Goal: Task Accomplishment & Management: Complete application form

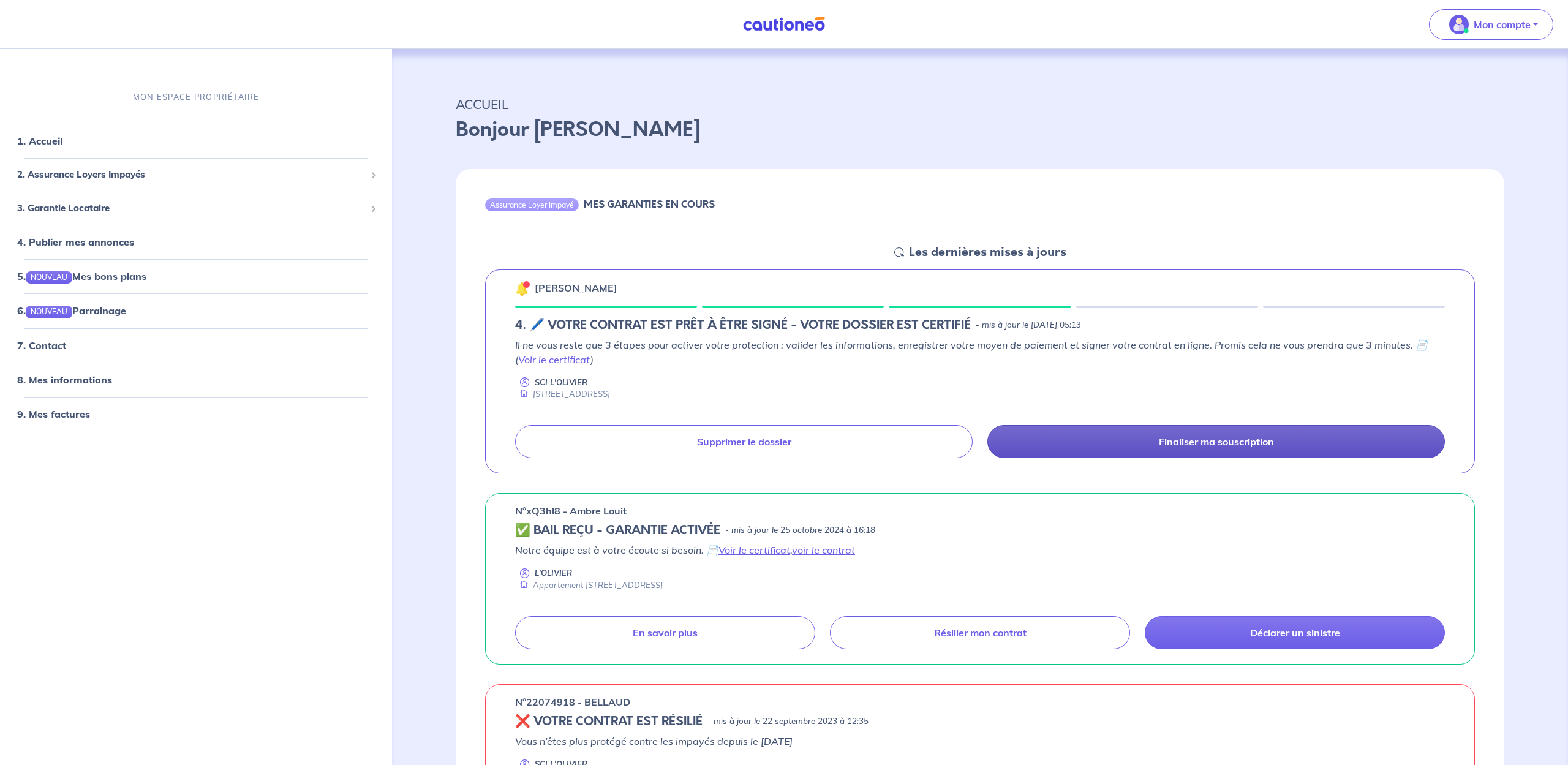
click at [1205, 441] on p "Finaliser ma souscription" at bounding box center [1217, 442] width 115 height 12
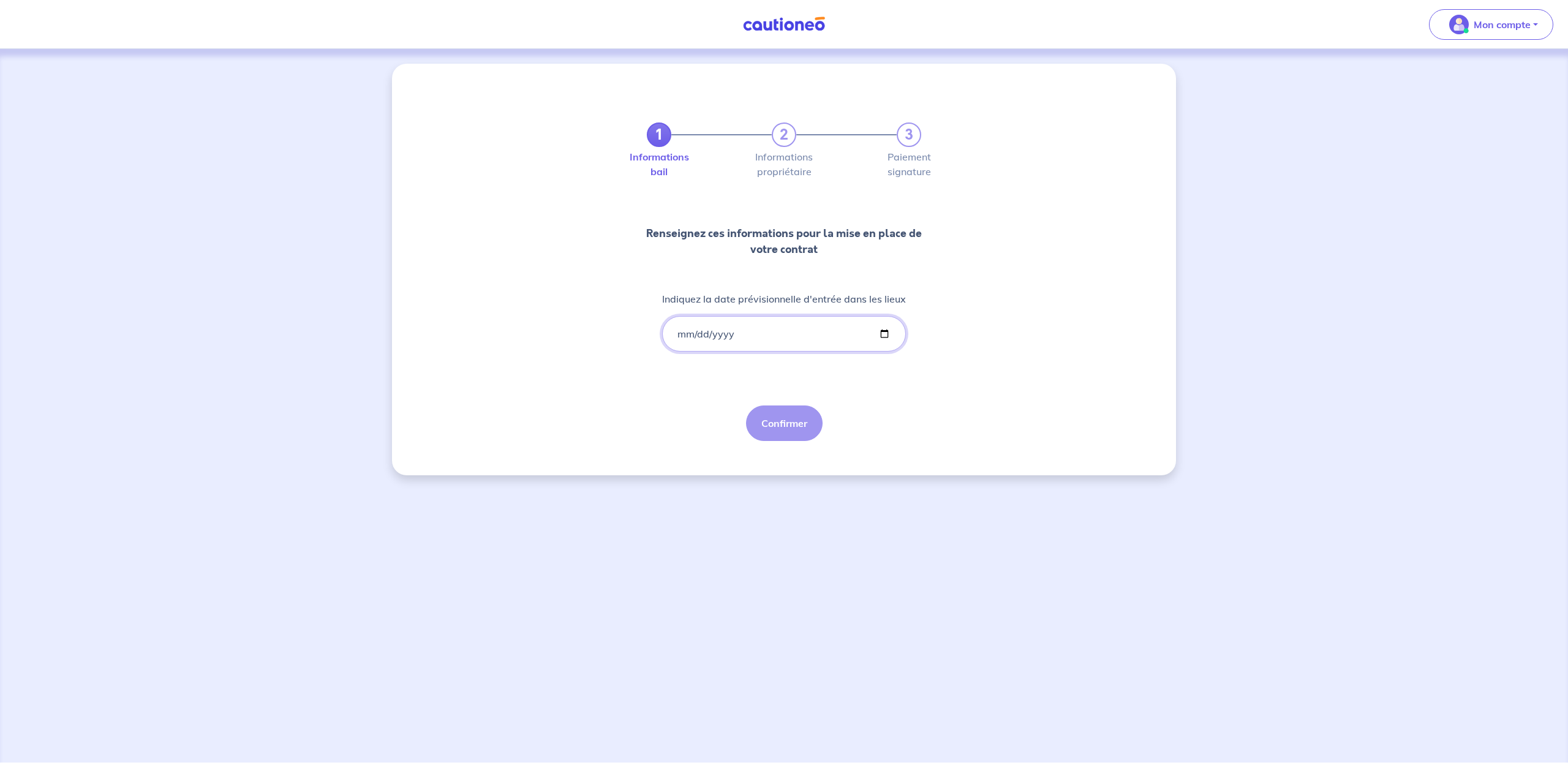
click at [683, 336] on input "Indiquez la date prévisionnelle d'entrée dans les lieux" at bounding box center [784, 333] width 244 height 36
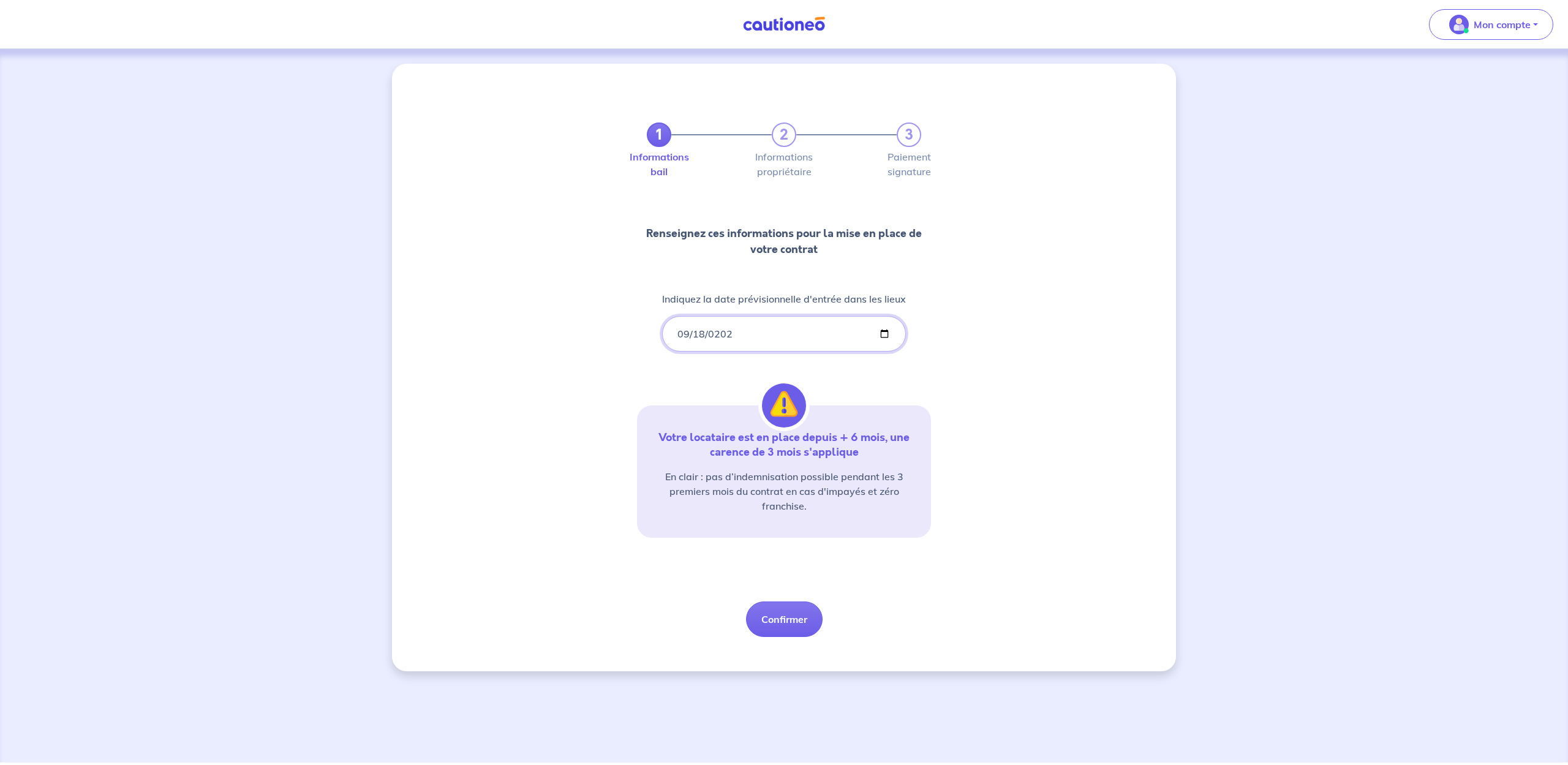
type input "[DATE]"
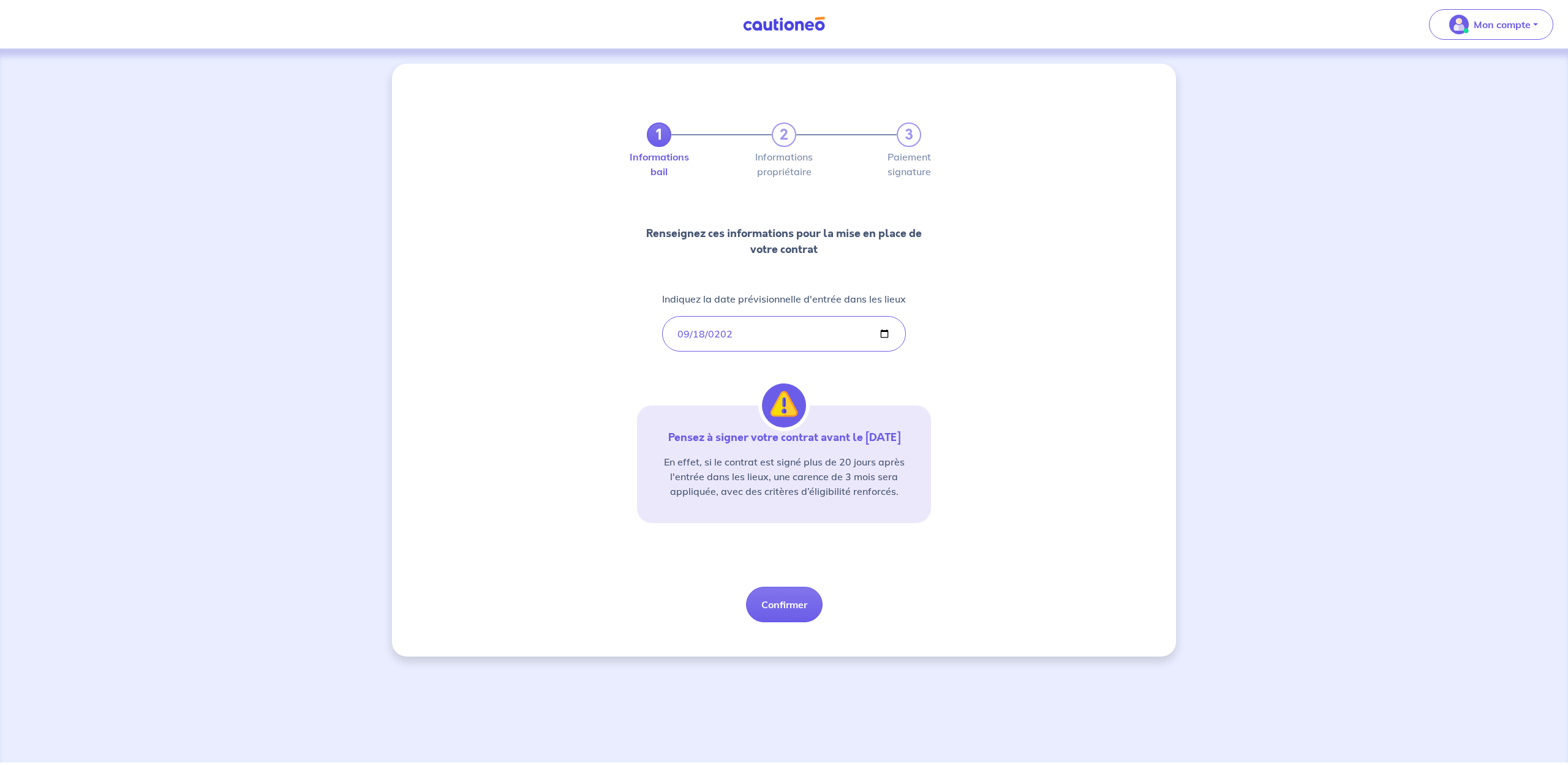
click at [680, 376] on div "1 2 3 Informations bail Informations propriétaire Paiement signature Renseignez…" at bounding box center [784, 357] width 294 height 529
click at [789, 603] on button "Confirmer" at bounding box center [784, 604] width 77 height 36
select select "FR"
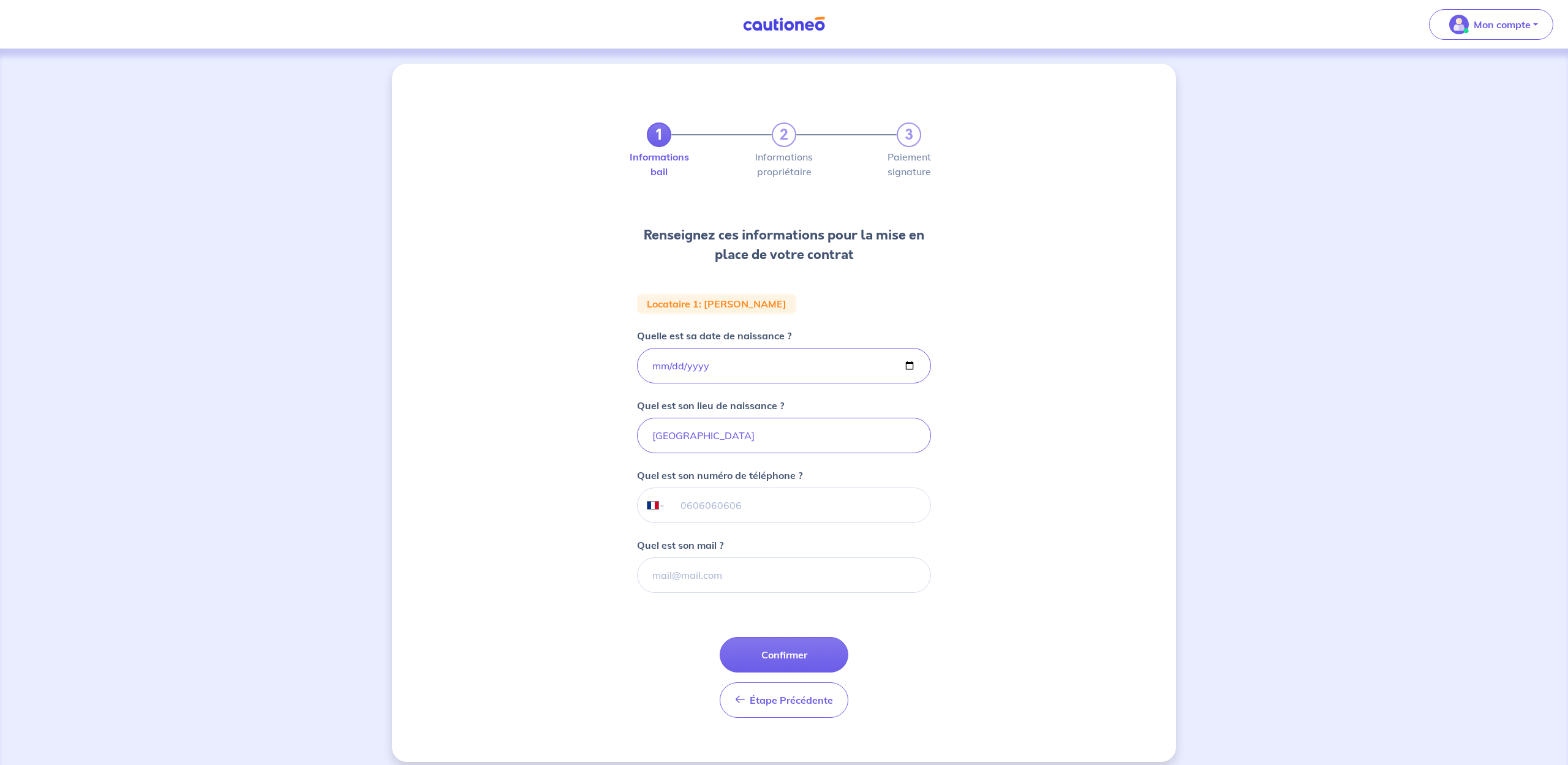
click at [700, 507] on input "tel" at bounding box center [798, 505] width 265 height 34
type input "06 70 86 07 18"
click at [673, 577] on input "Quel est son mail ?" at bounding box center [784, 575] width 294 height 36
type input "[EMAIL_ADDRESS][DOMAIN_NAME]"
click at [782, 648] on button "Confirmer" at bounding box center [784, 654] width 128 height 36
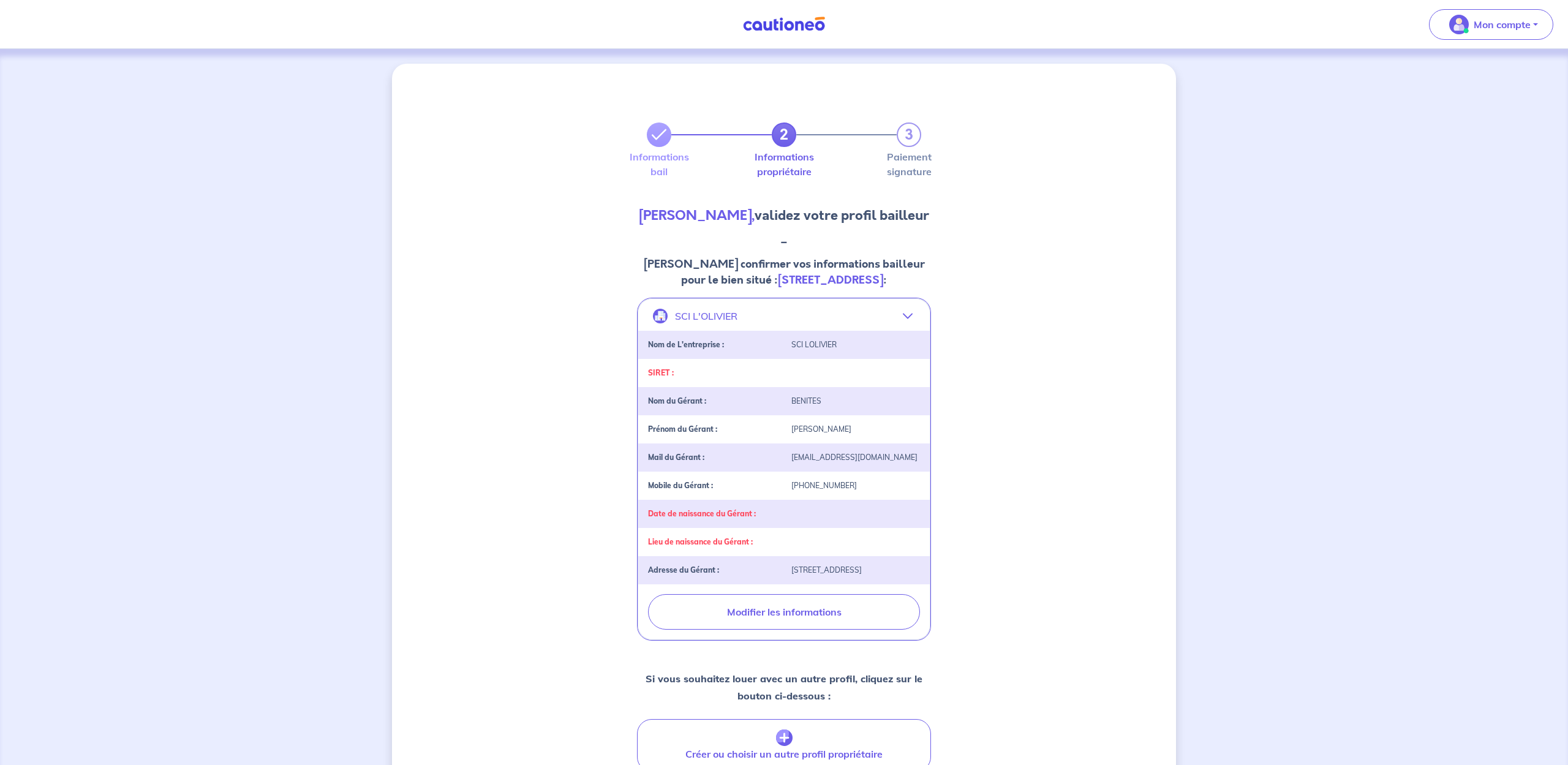
click at [770, 369] on div "SIRET :" at bounding box center [712, 373] width 143 height 9
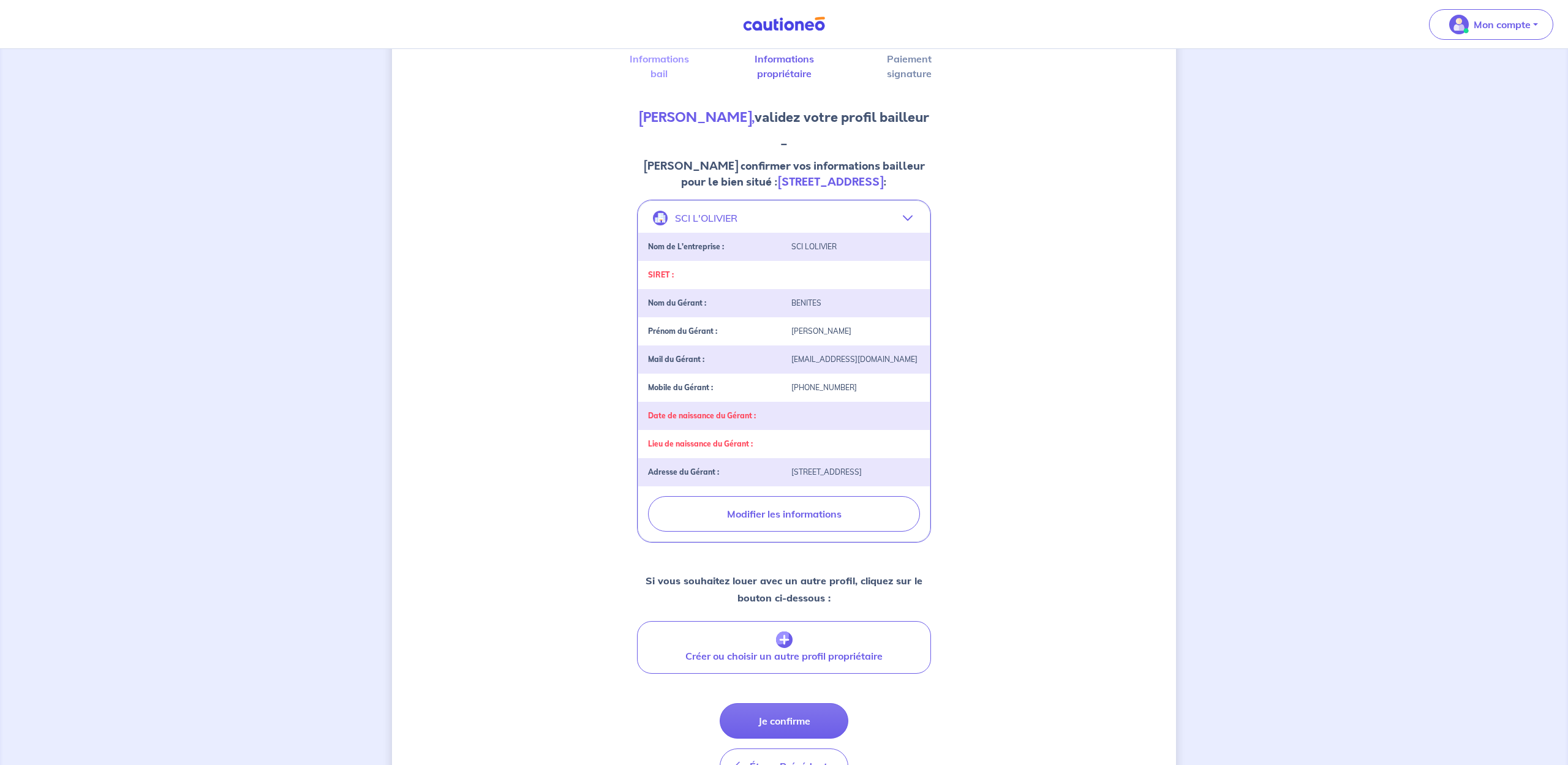
scroll to position [100, 0]
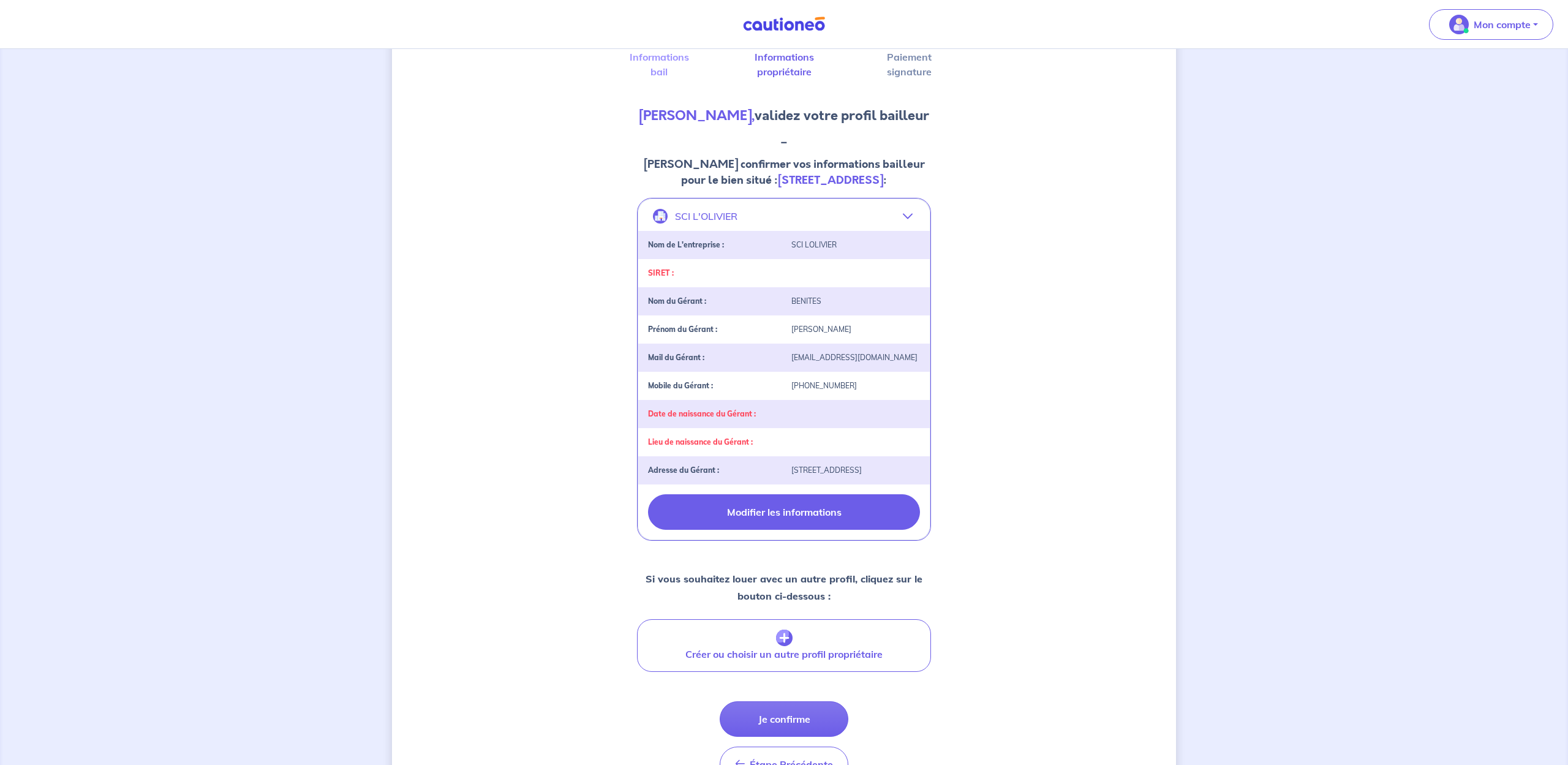
click at [774, 521] on button "Modifier les informations" at bounding box center [783, 512] width 272 height 36
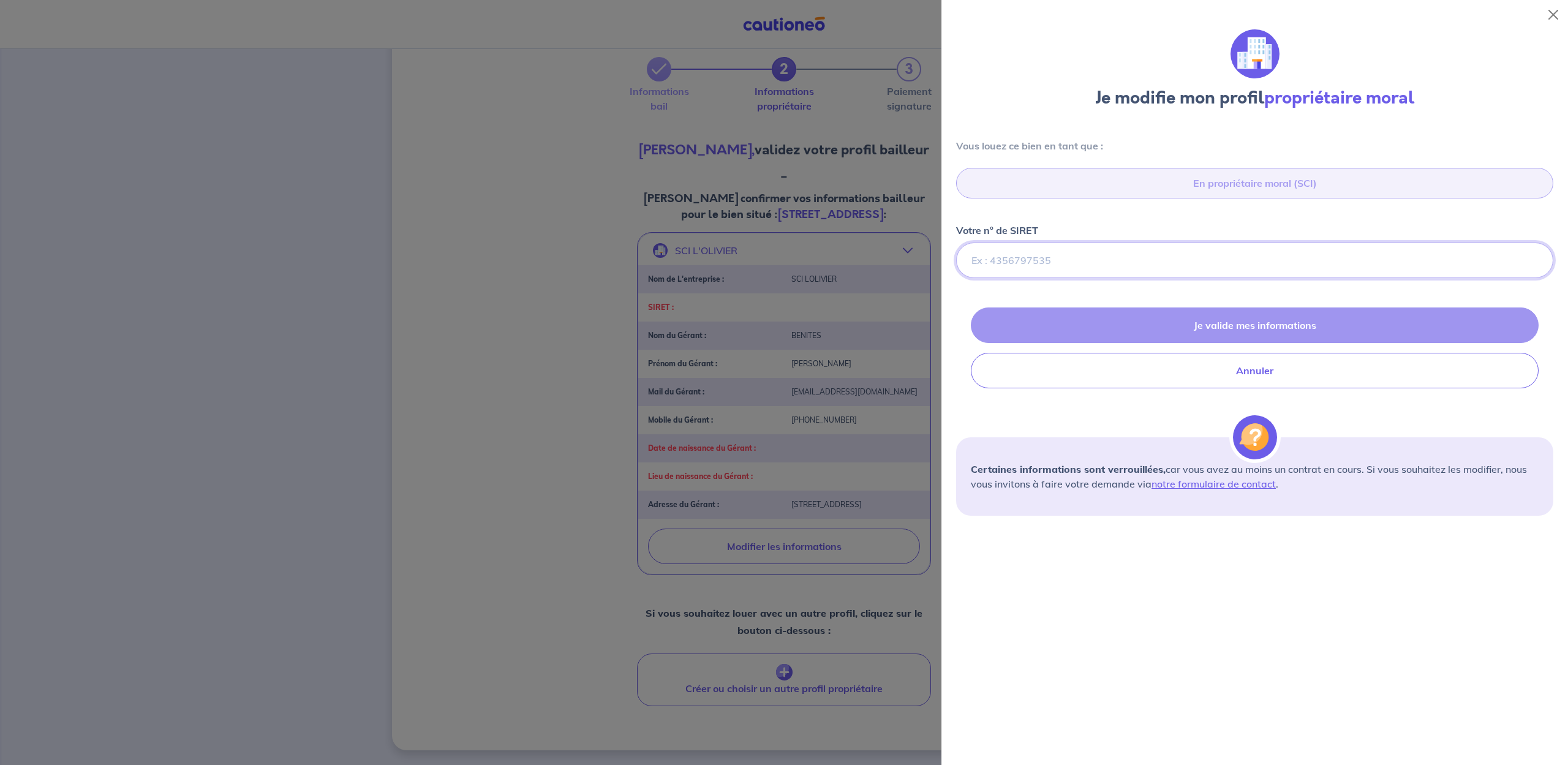
click at [1012, 266] on input "Votre n° de SIRET" at bounding box center [1255, 260] width 597 height 36
type input "529 009 706 00019"
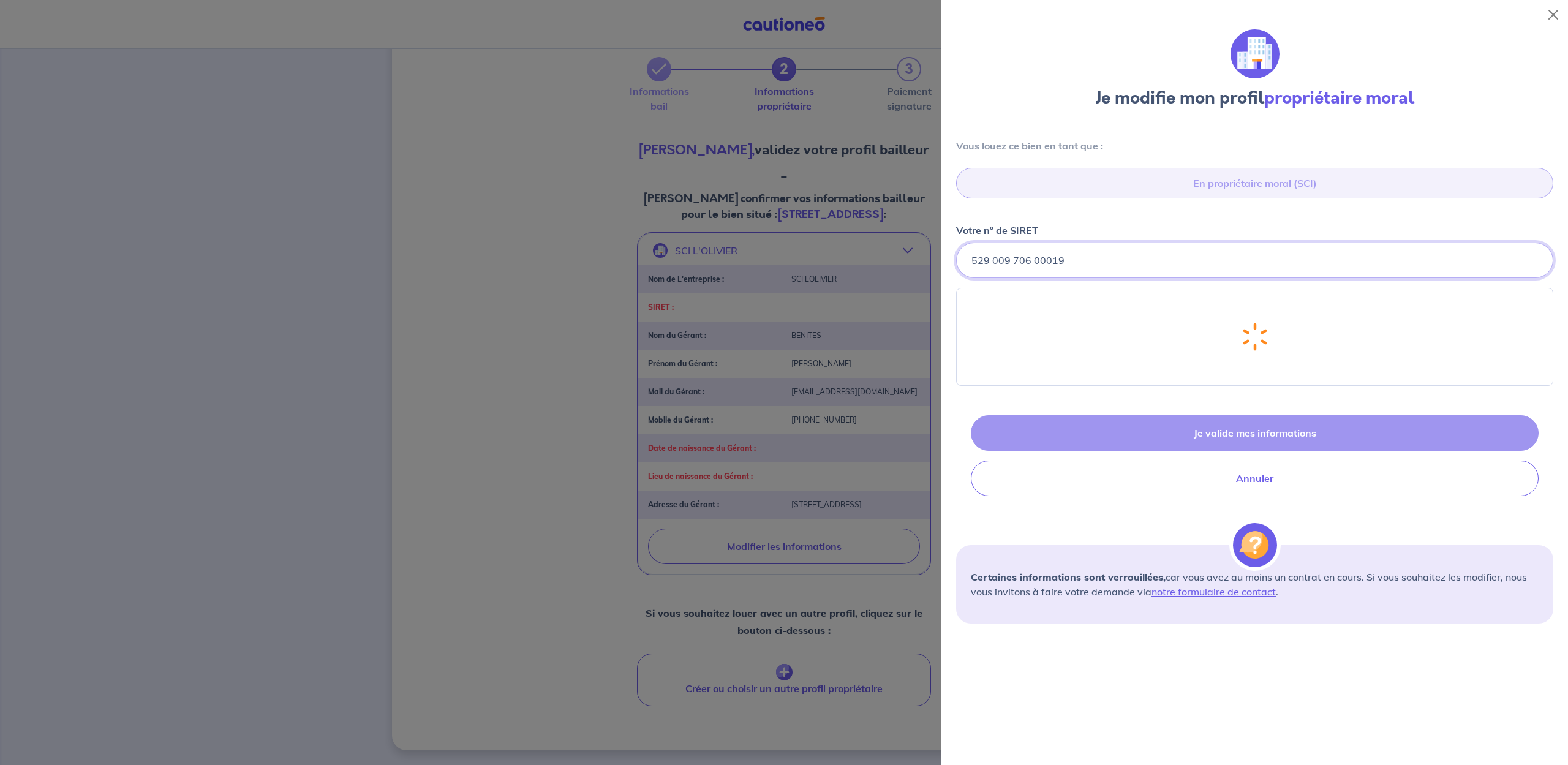
select select "FR"
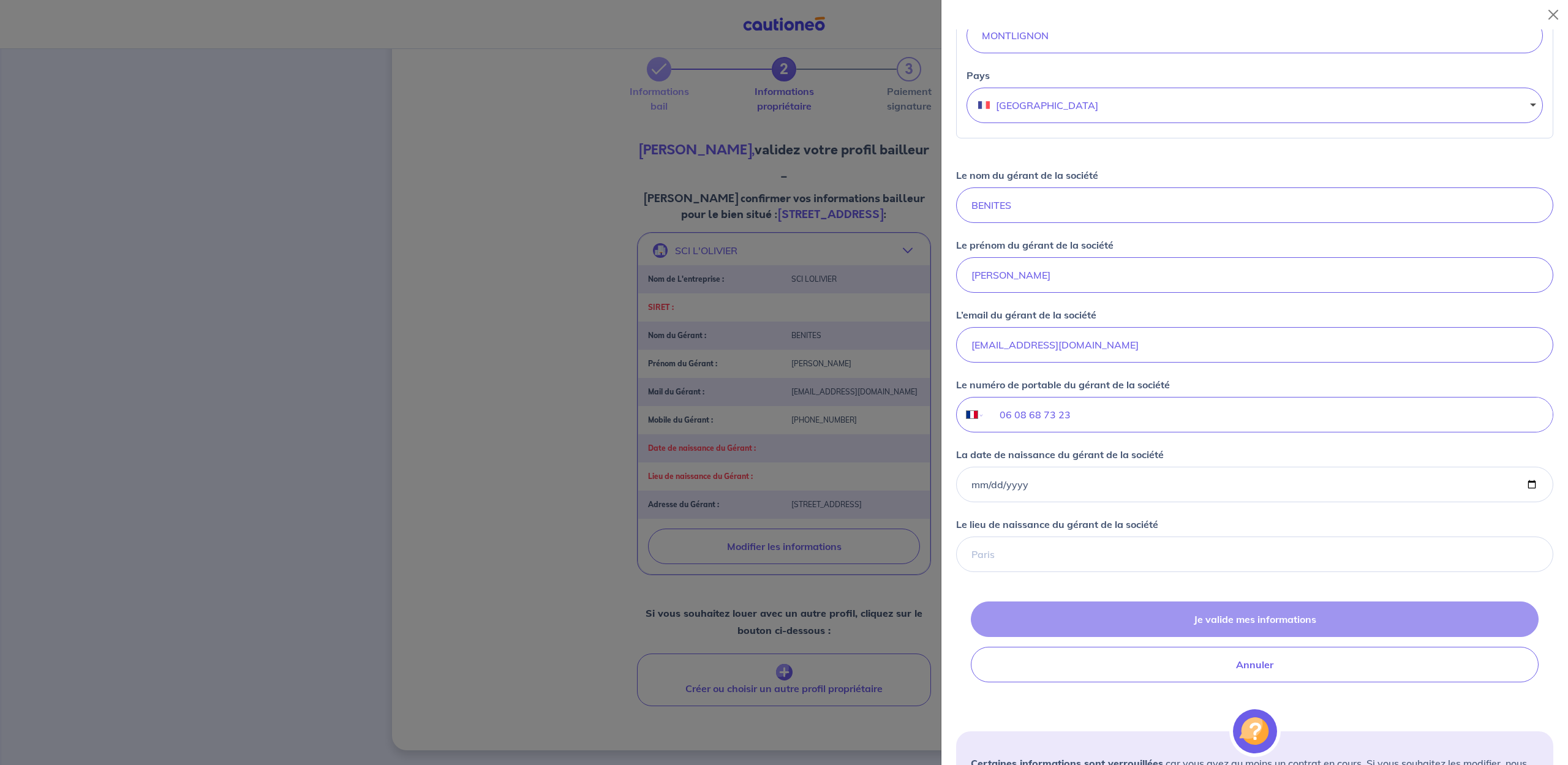
scroll to position [601, 0]
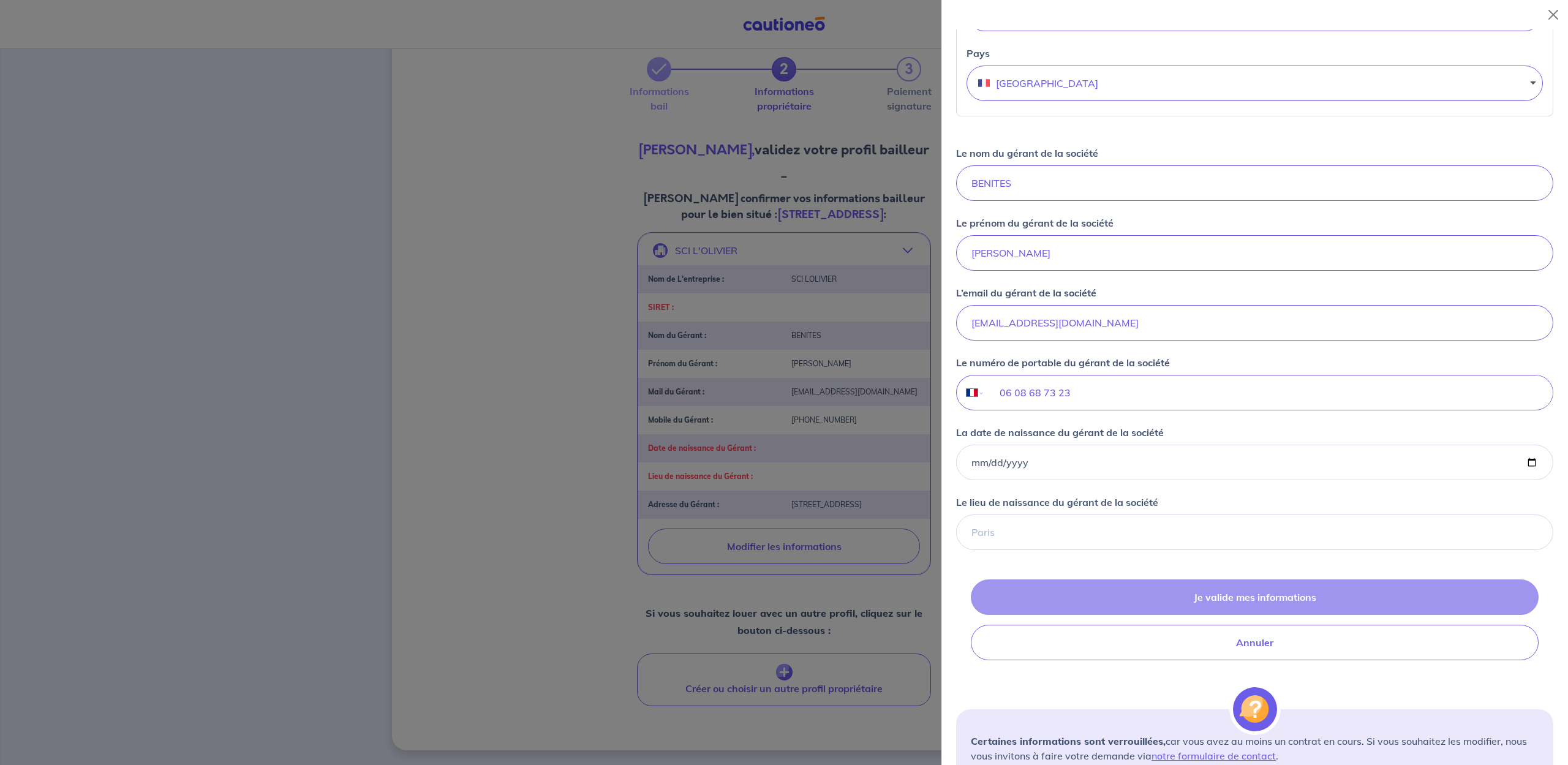
click at [1265, 599] on div "Je valide mes informations Annuler" at bounding box center [1255, 620] width 597 height 80
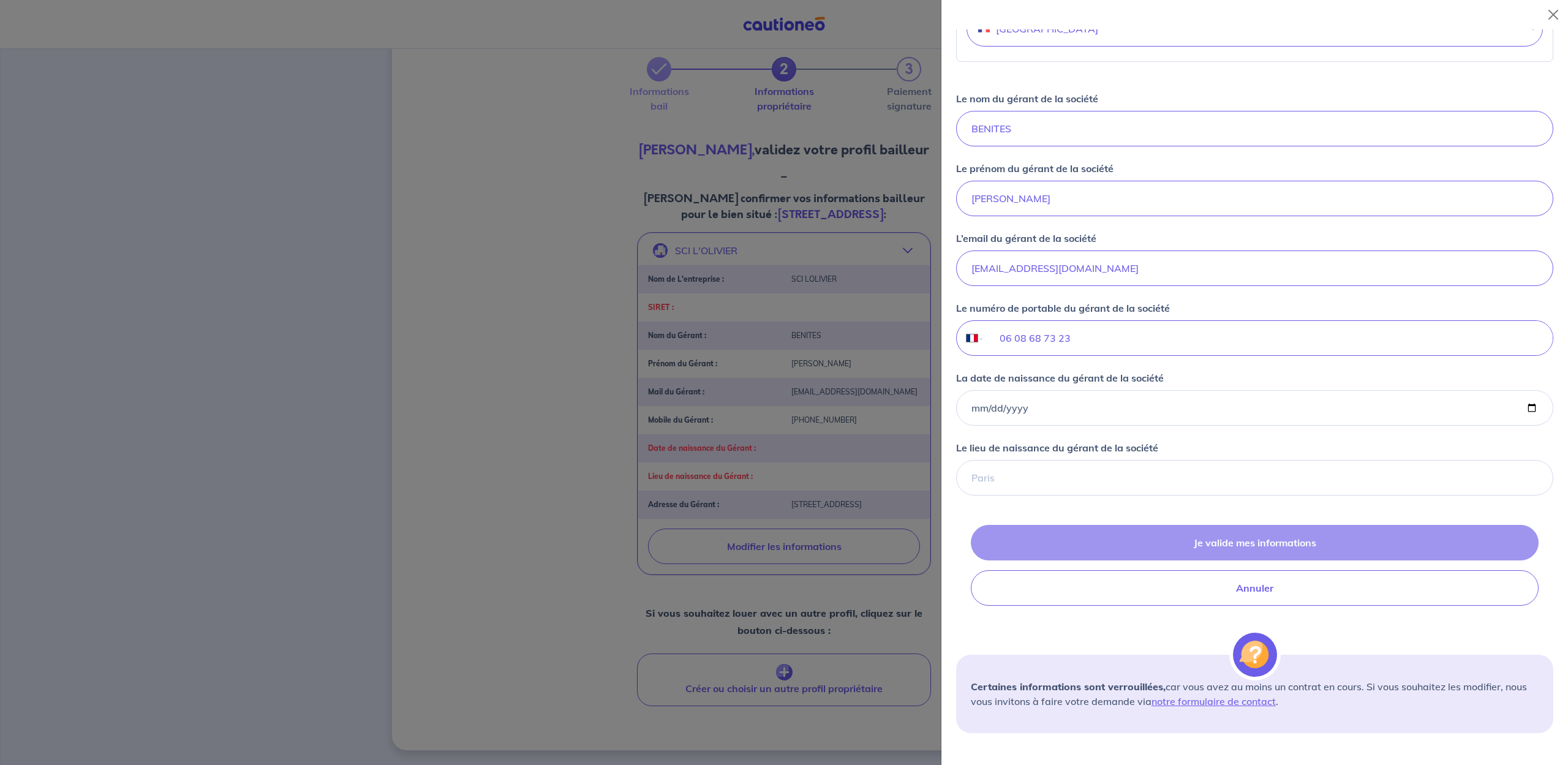
scroll to position [722, 0]
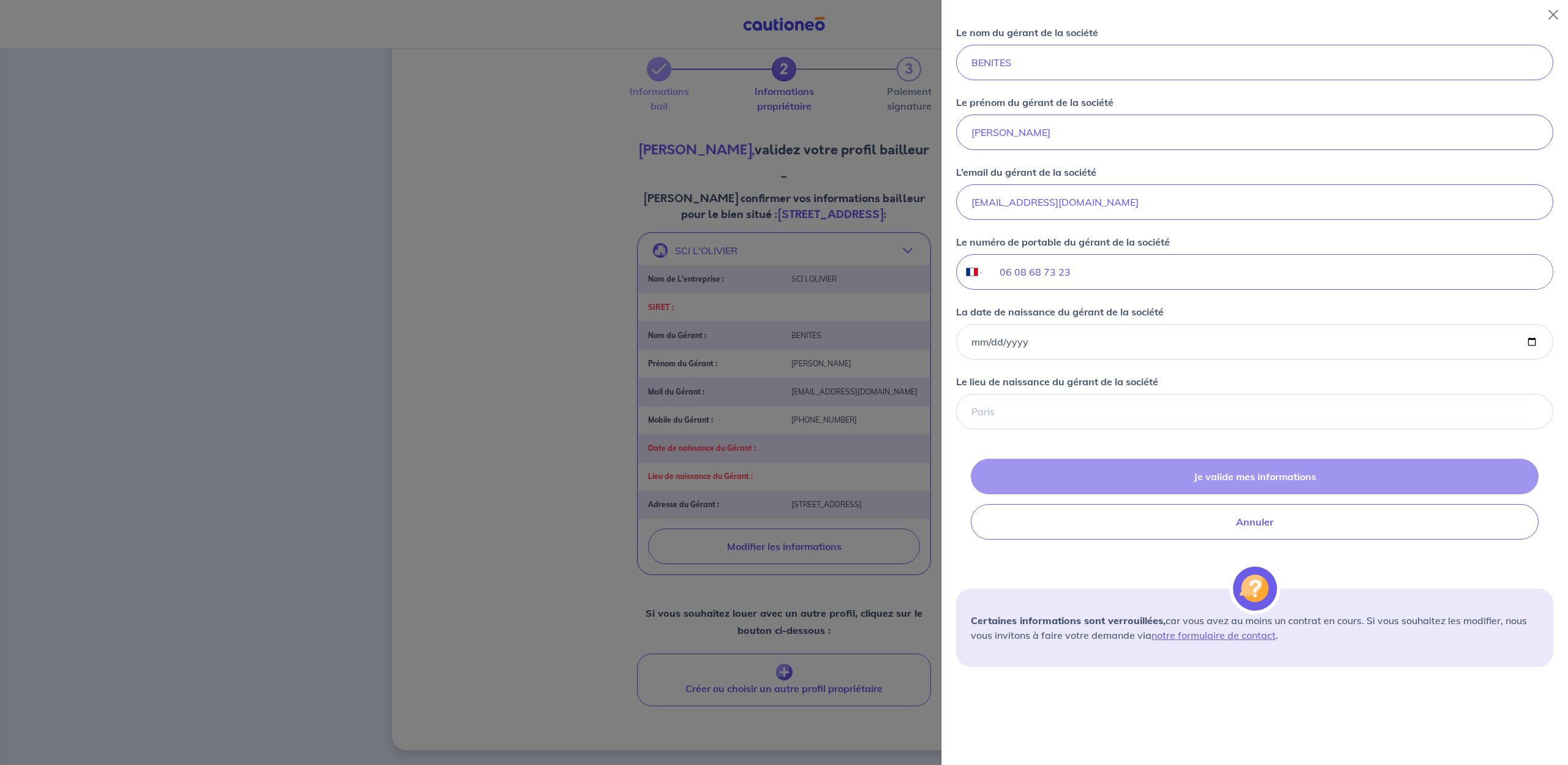
click at [1240, 477] on div "Je valide mes informations Annuler" at bounding box center [1255, 499] width 597 height 80
click at [1152, 336] on input "La date de naissance du gérant de la société" at bounding box center [1255, 342] width 597 height 36
click at [1165, 405] on input "Le lieu de naissance du gérant de la société" at bounding box center [1255, 412] width 597 height 36
click at [1216, 470] on div "Je valide mes informations Annuler" at bounding box center [1255, 499] width 597 height 80
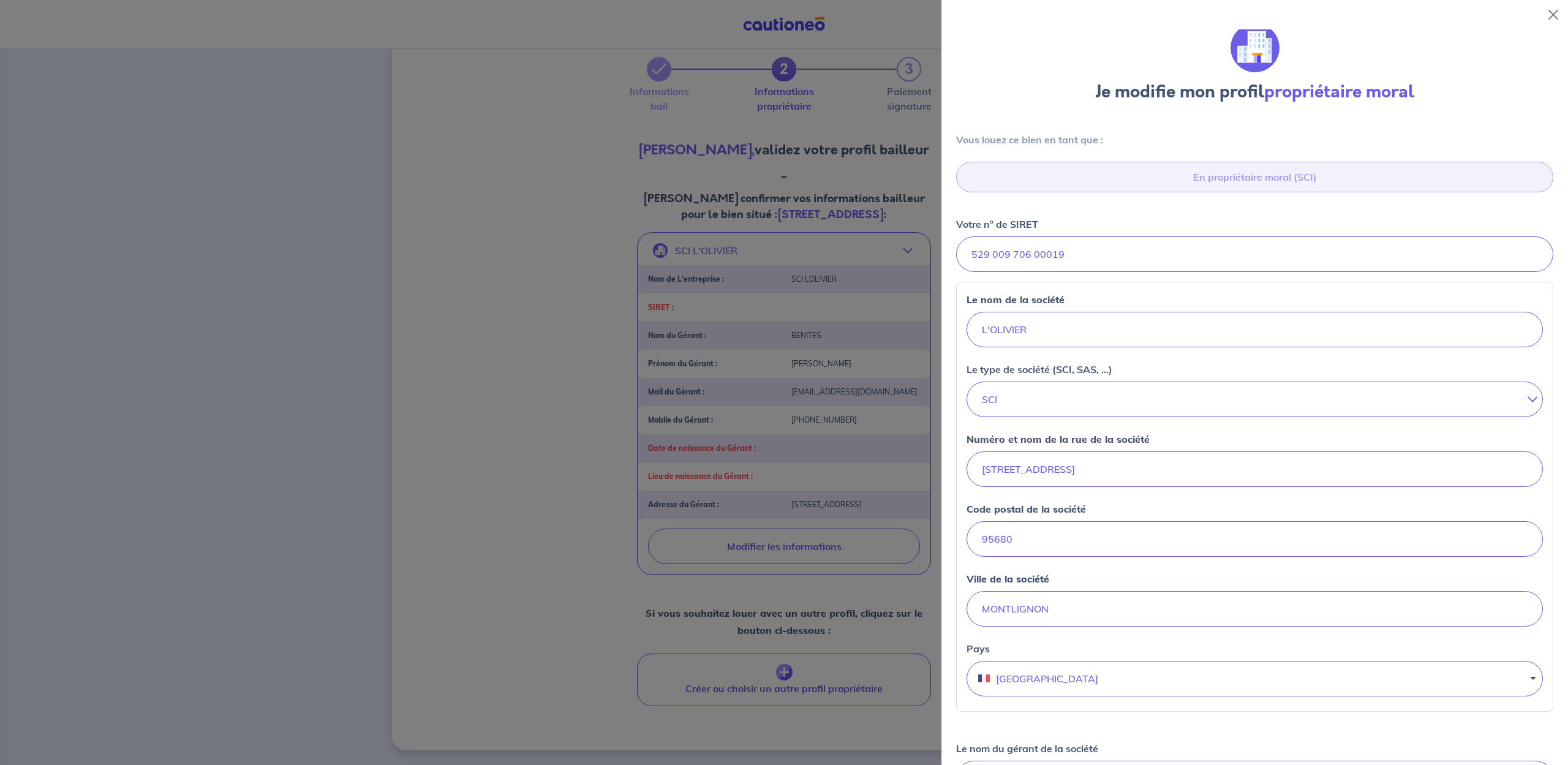
scroll to position [0, 0]
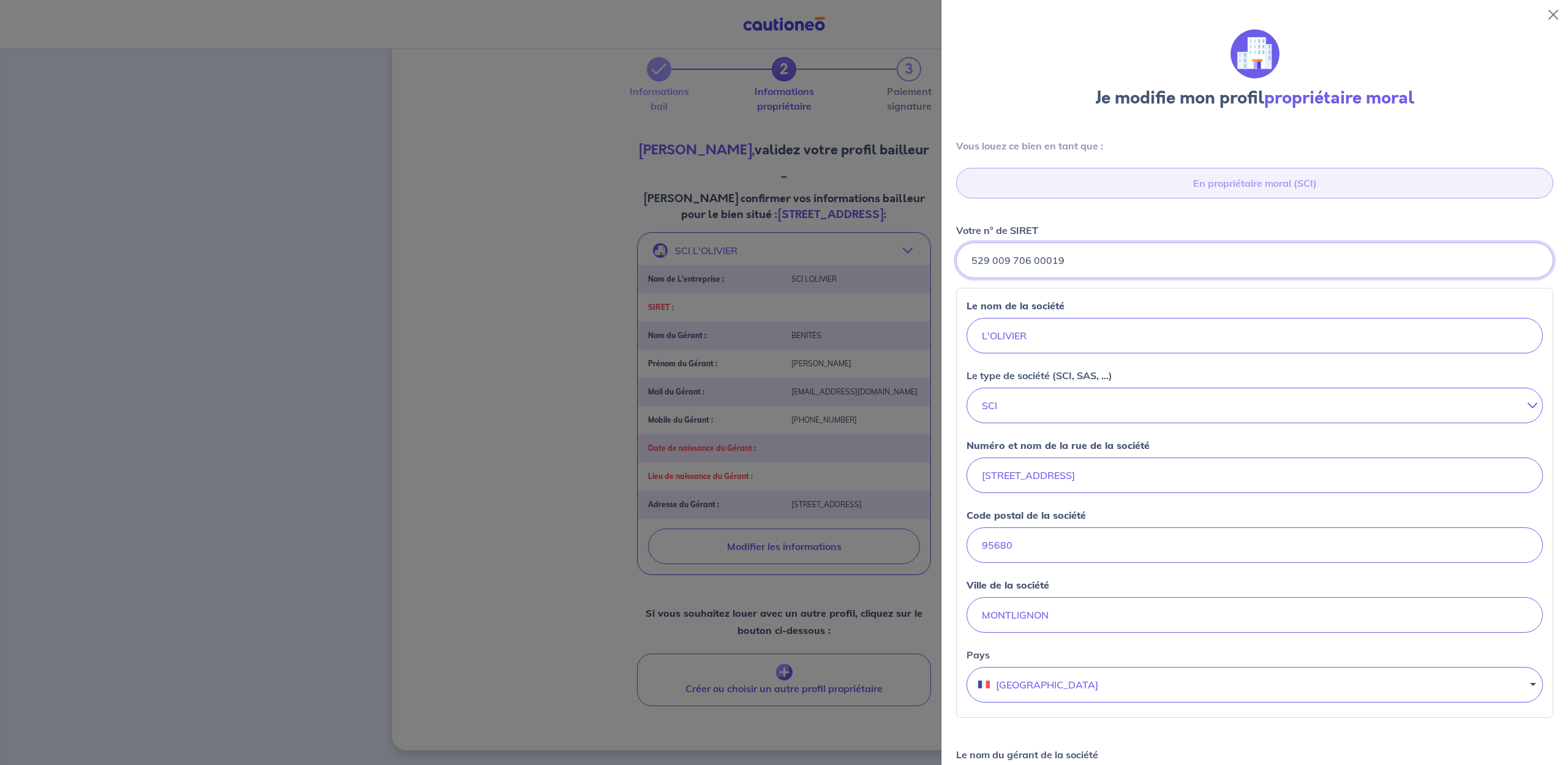
click at [1081, 263] on input "Votre n° de SIRET" at bounding box center [1255, 260] width 597 height 36
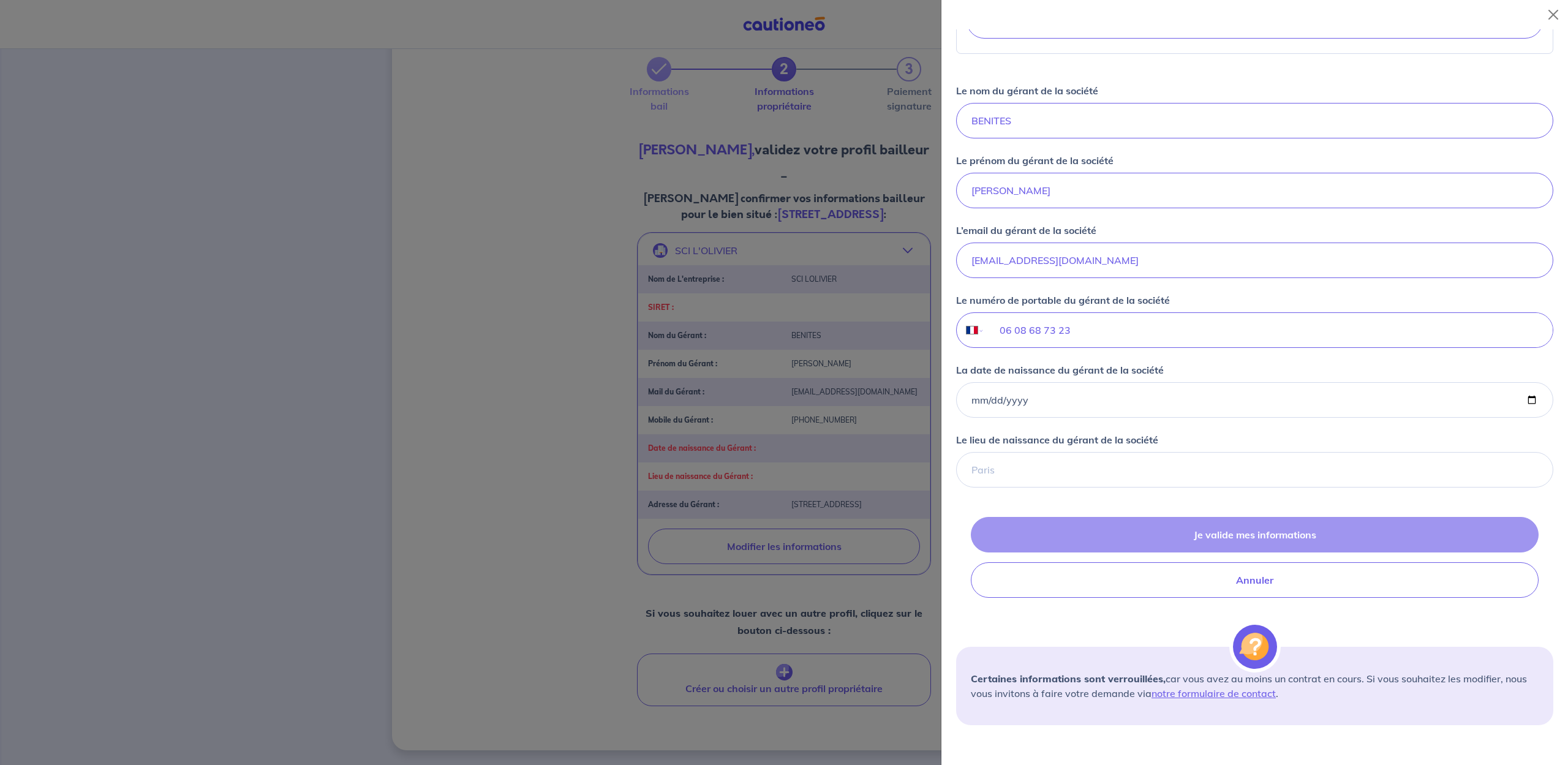
scroll to position [722, 0]
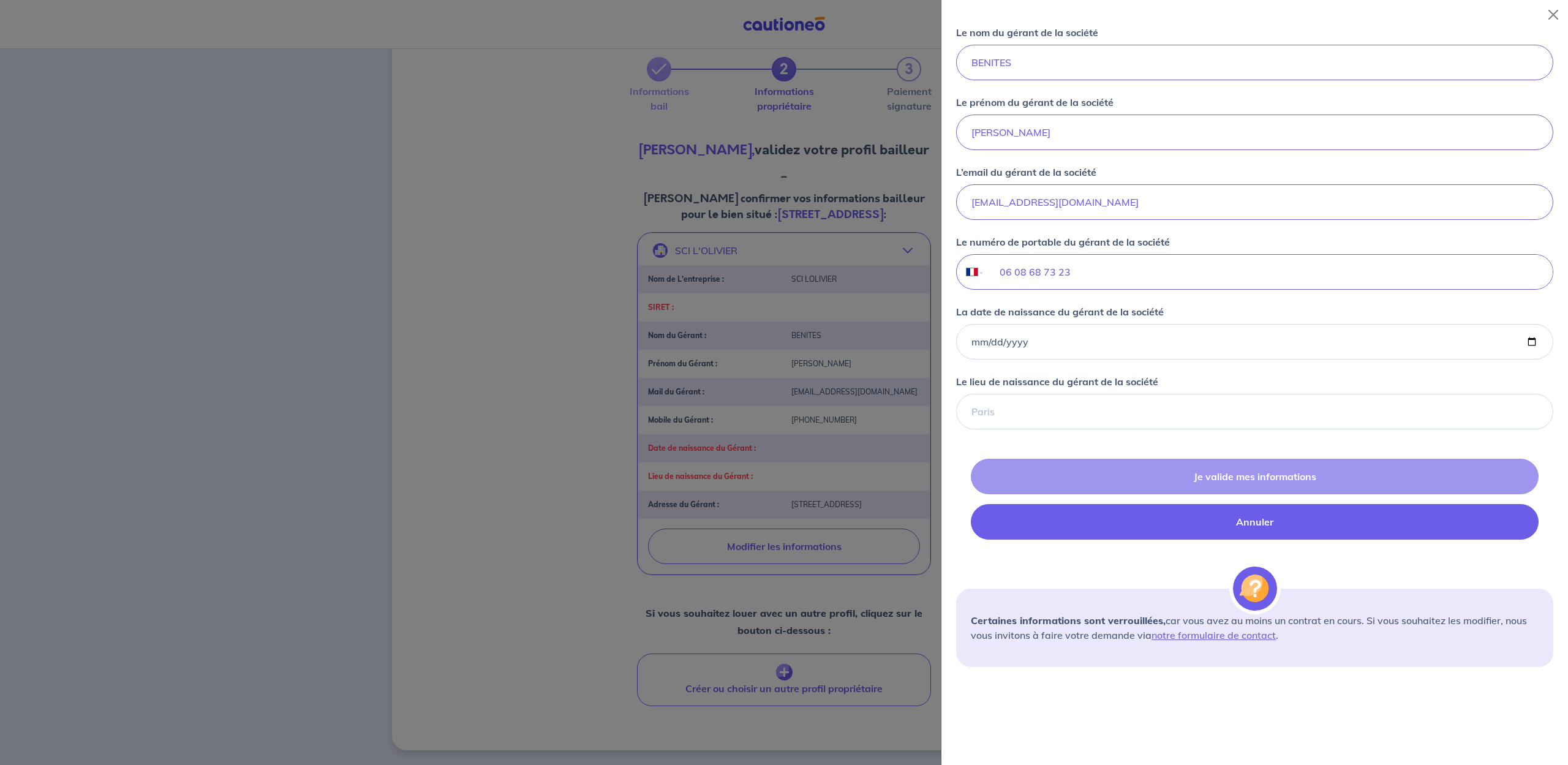
click at [1271, 524] on button "Annuler" at bounding box center [1255, 521] width 568 height 36
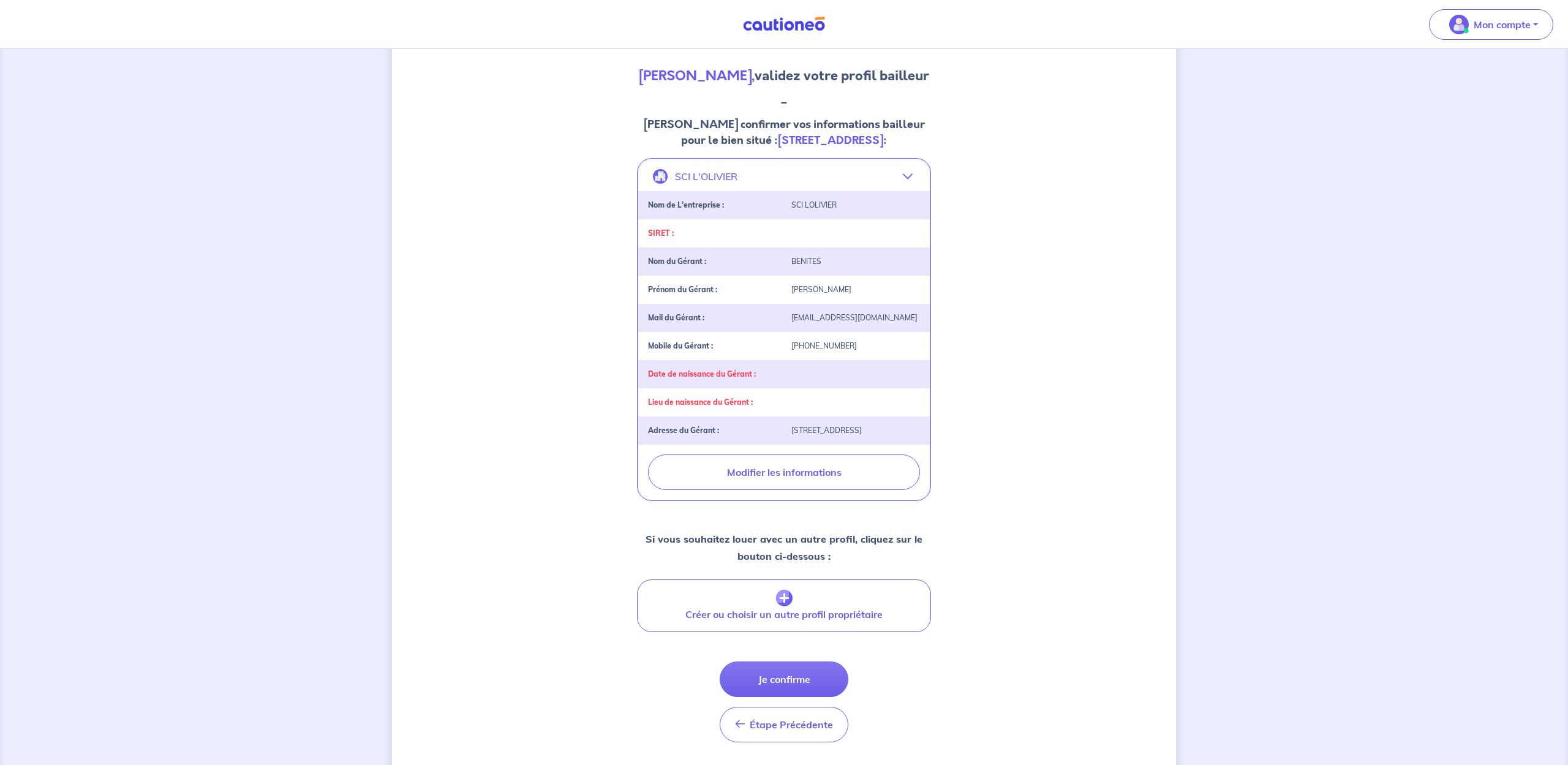
scroll to position [184, 0]
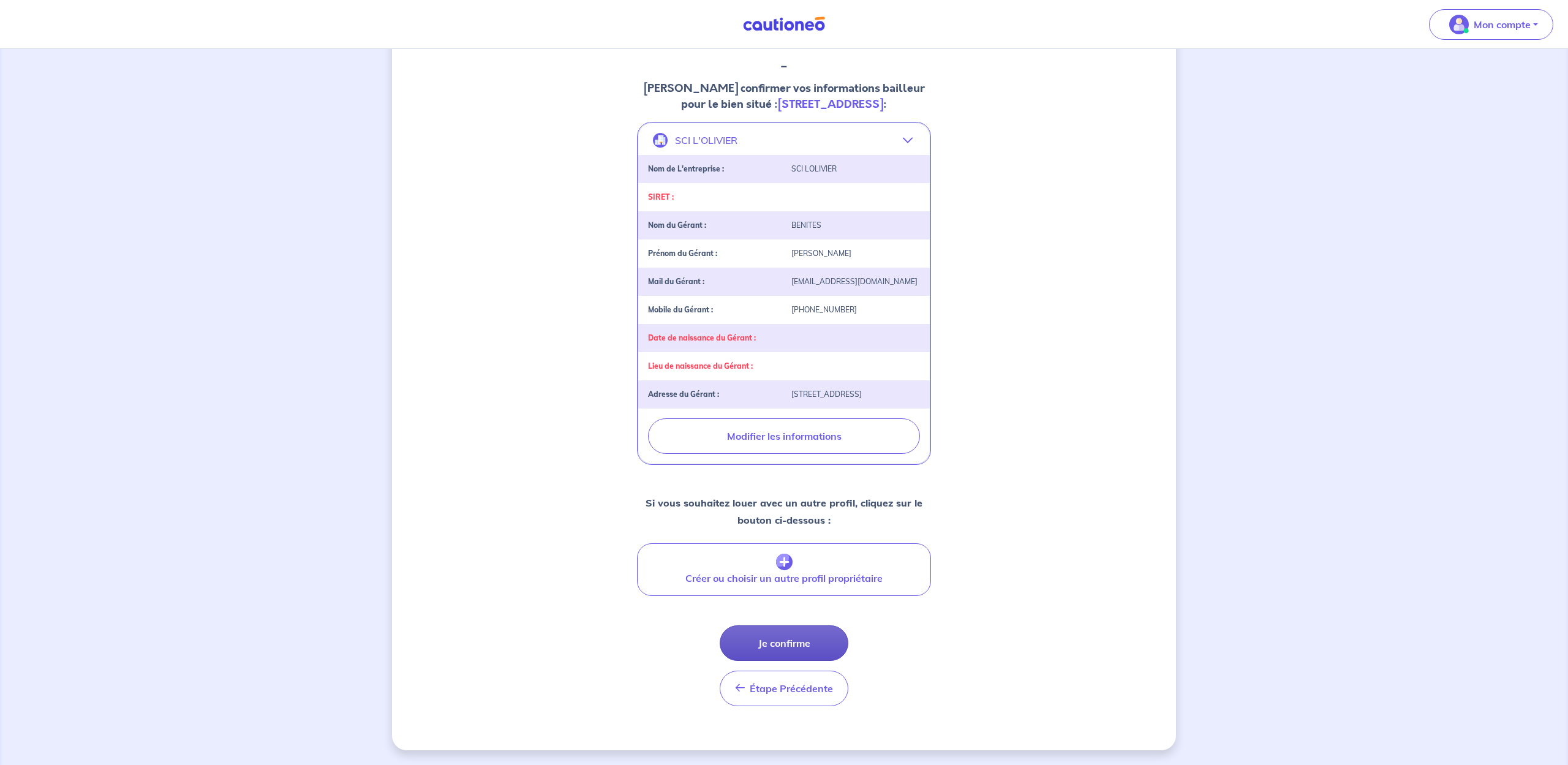
click at [779, 640] on button "Je confirme" at bounding box center [784, 643] width 128 height 36
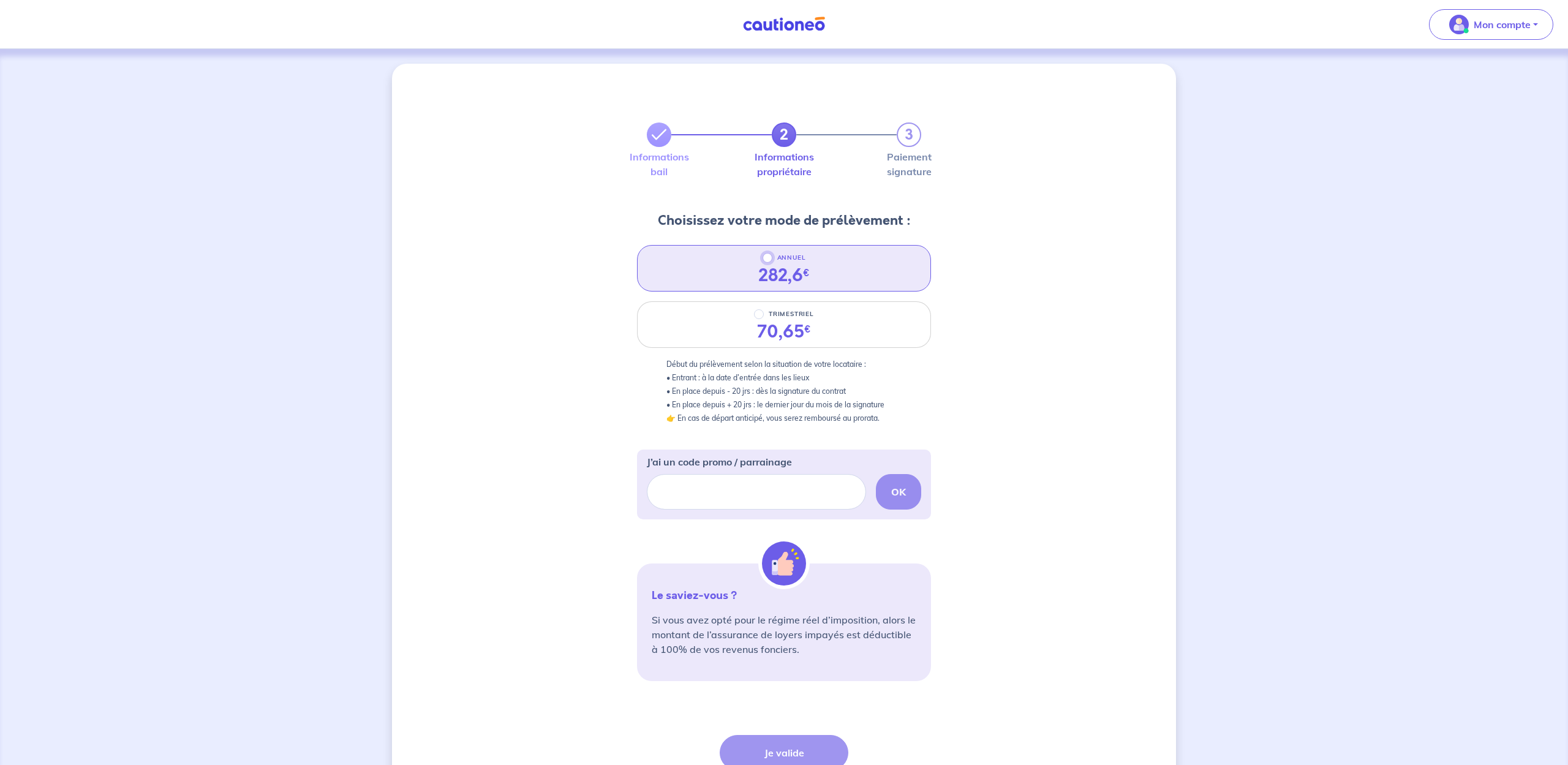
click at [766, 256] on input "ANNUEL" at bounding box center [767, 258] width 10 height 10
radio input "true"
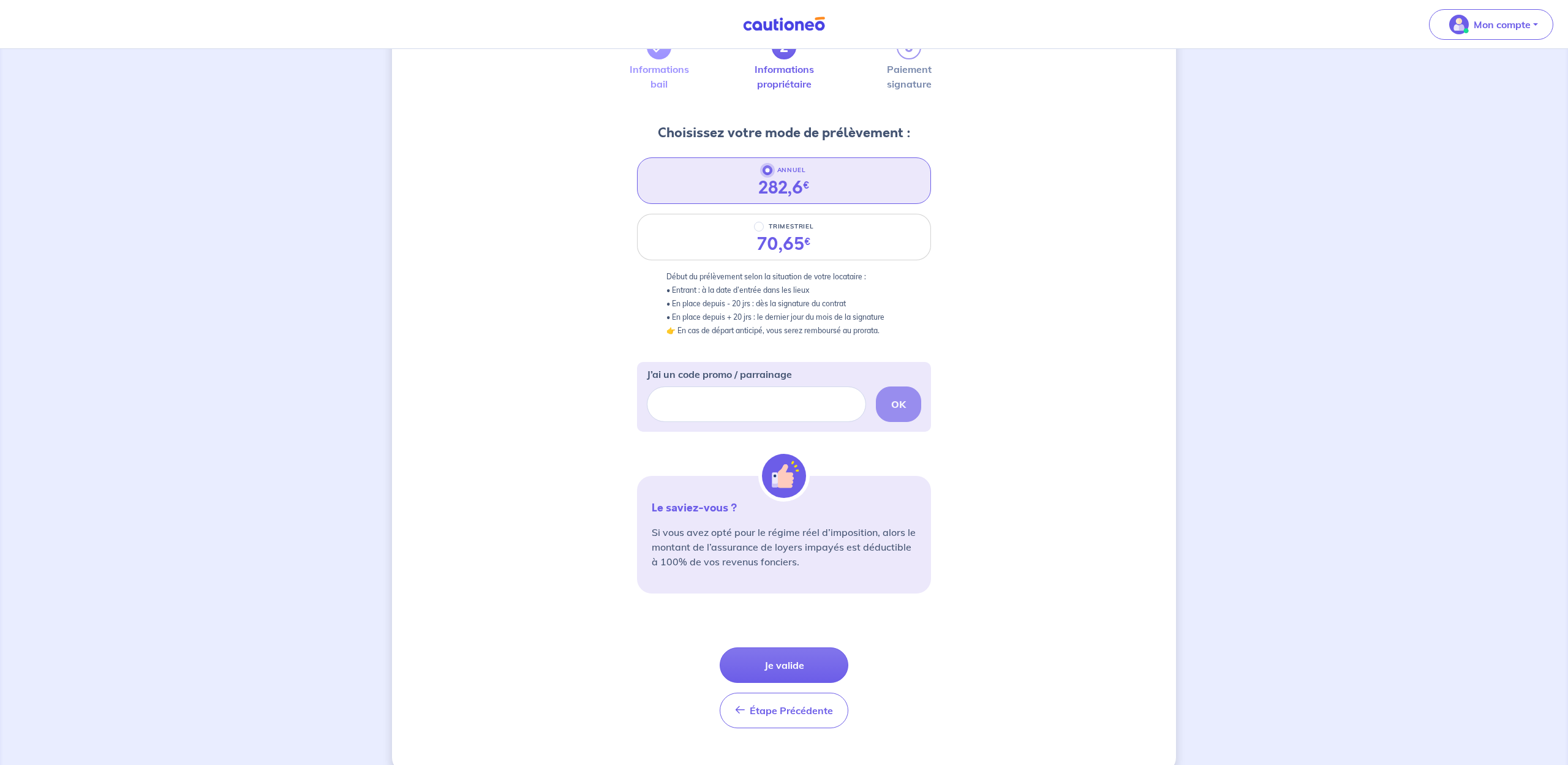
scroll to position [110, 0]
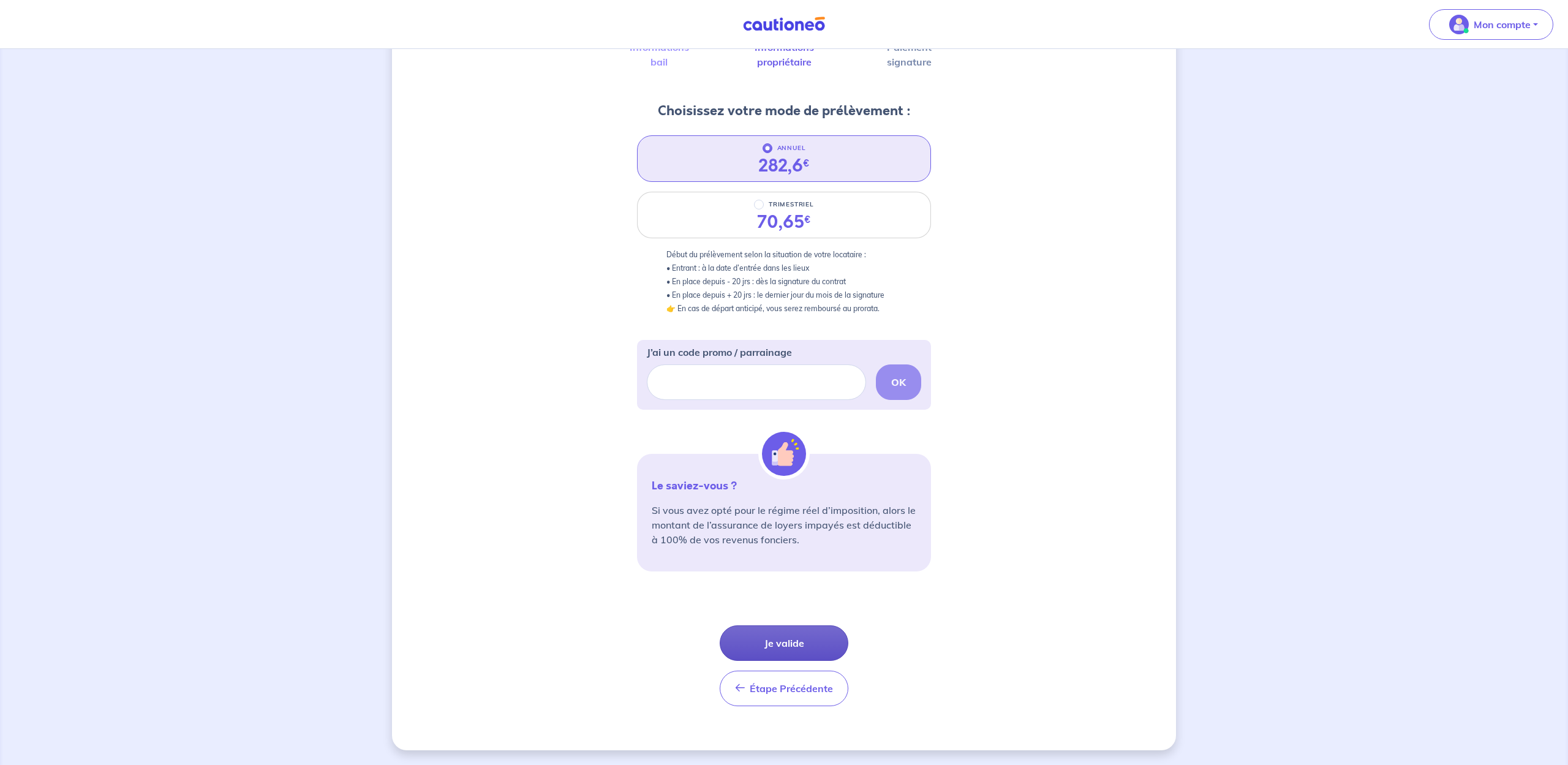
click at [770, 644] on button "Je valide" at bounding box center [784, 643] width 128 height 36
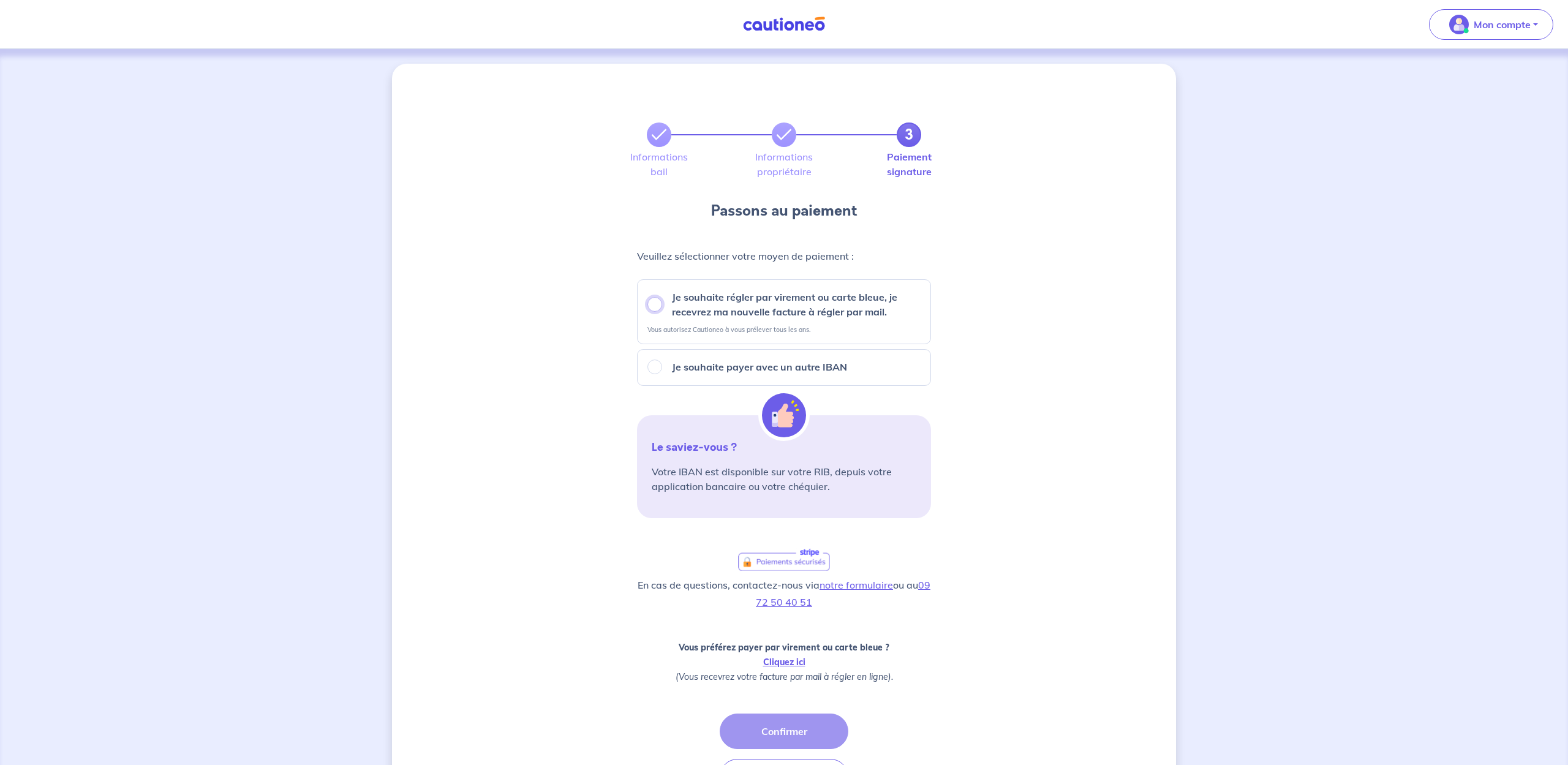
click at [653, 301] on input "Je souhaite régler par virement ou carte bleue, je recevrez ma nouvelle facture…" at bounding box center [655, 304] width 15 height 15
radio input "true"
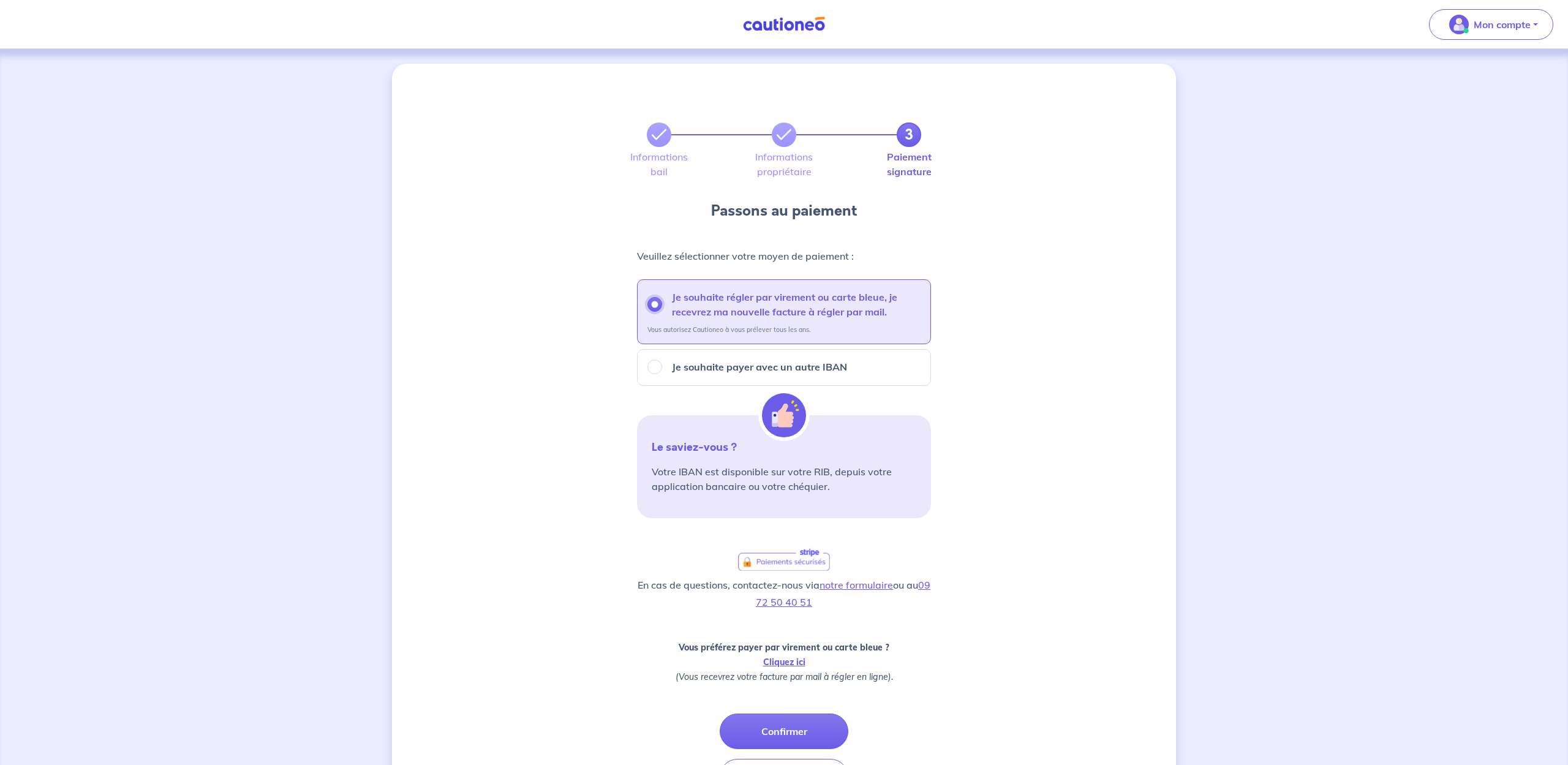
scroll to position [88, 0]
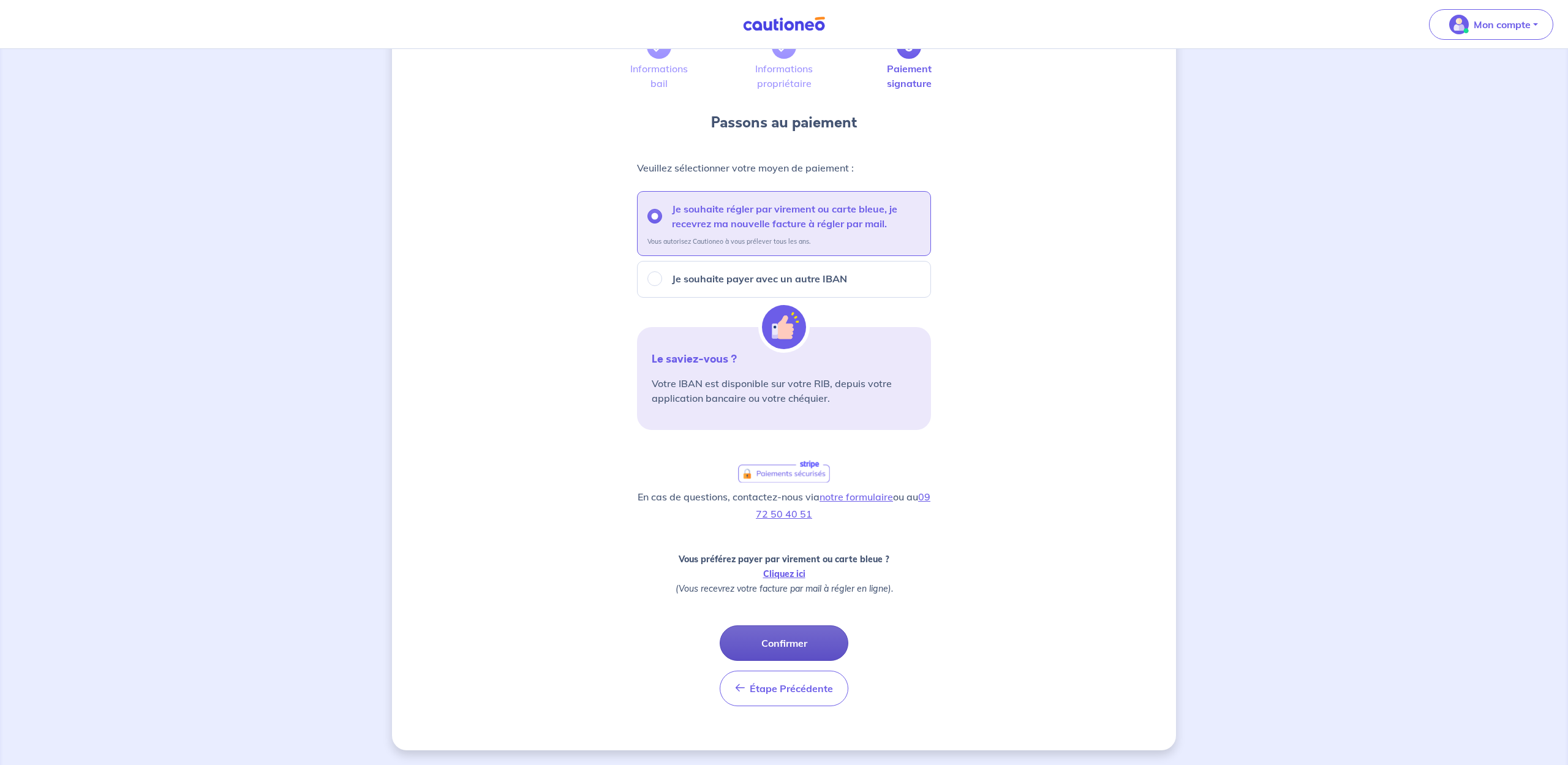
click at [786, 642] on button "Confirmer" at bounding box center [784, 643] width 128 height 36
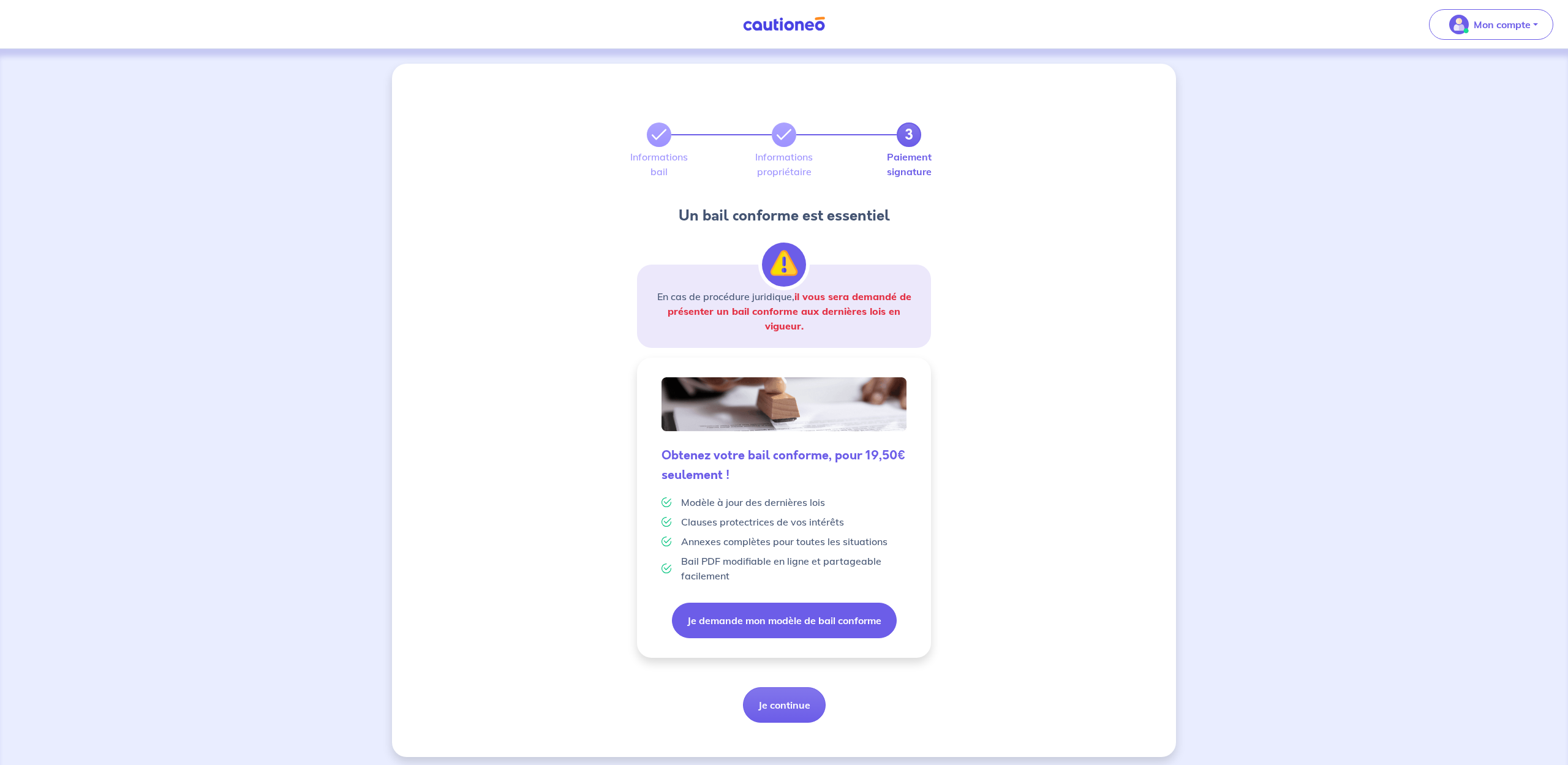
click at [781, 621] on button "Je demande mon modèle de bail conforme" at bounding box center [784, 620] width 224 height 36
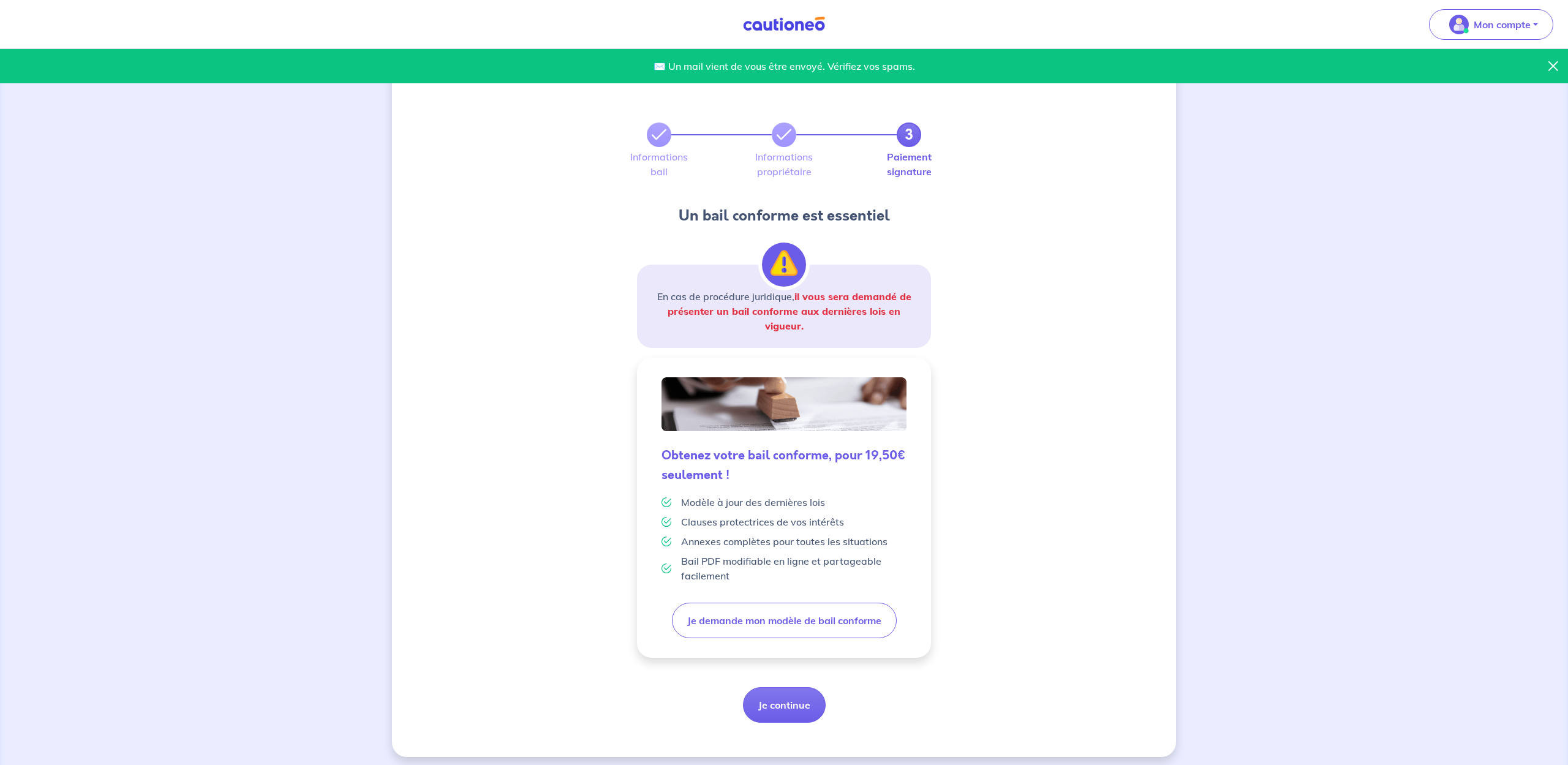
scroll to position [7, 0]
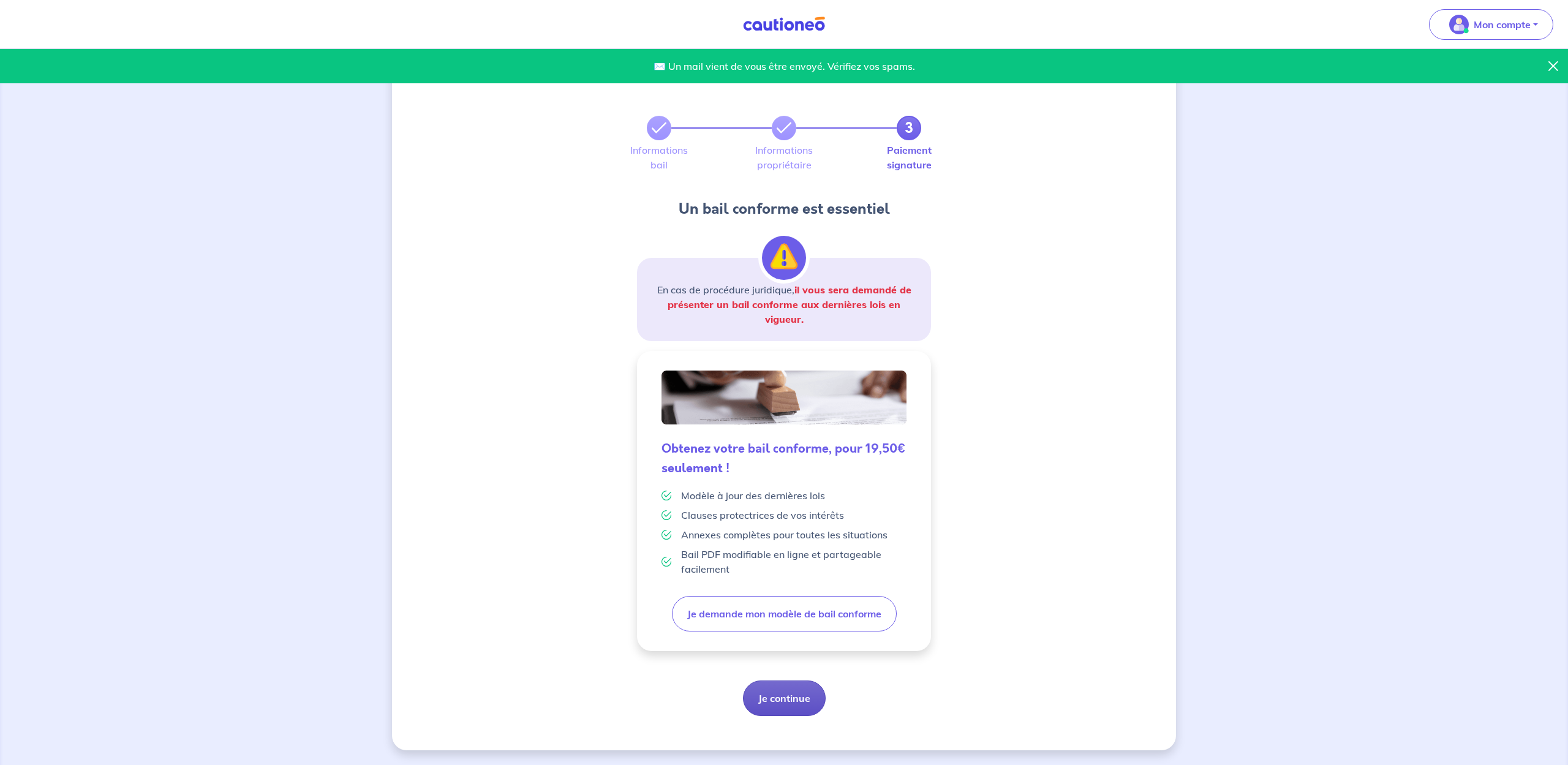
click at [789, 695] on button "Je continue" at bounding box center [784, 698] width 83 height 36
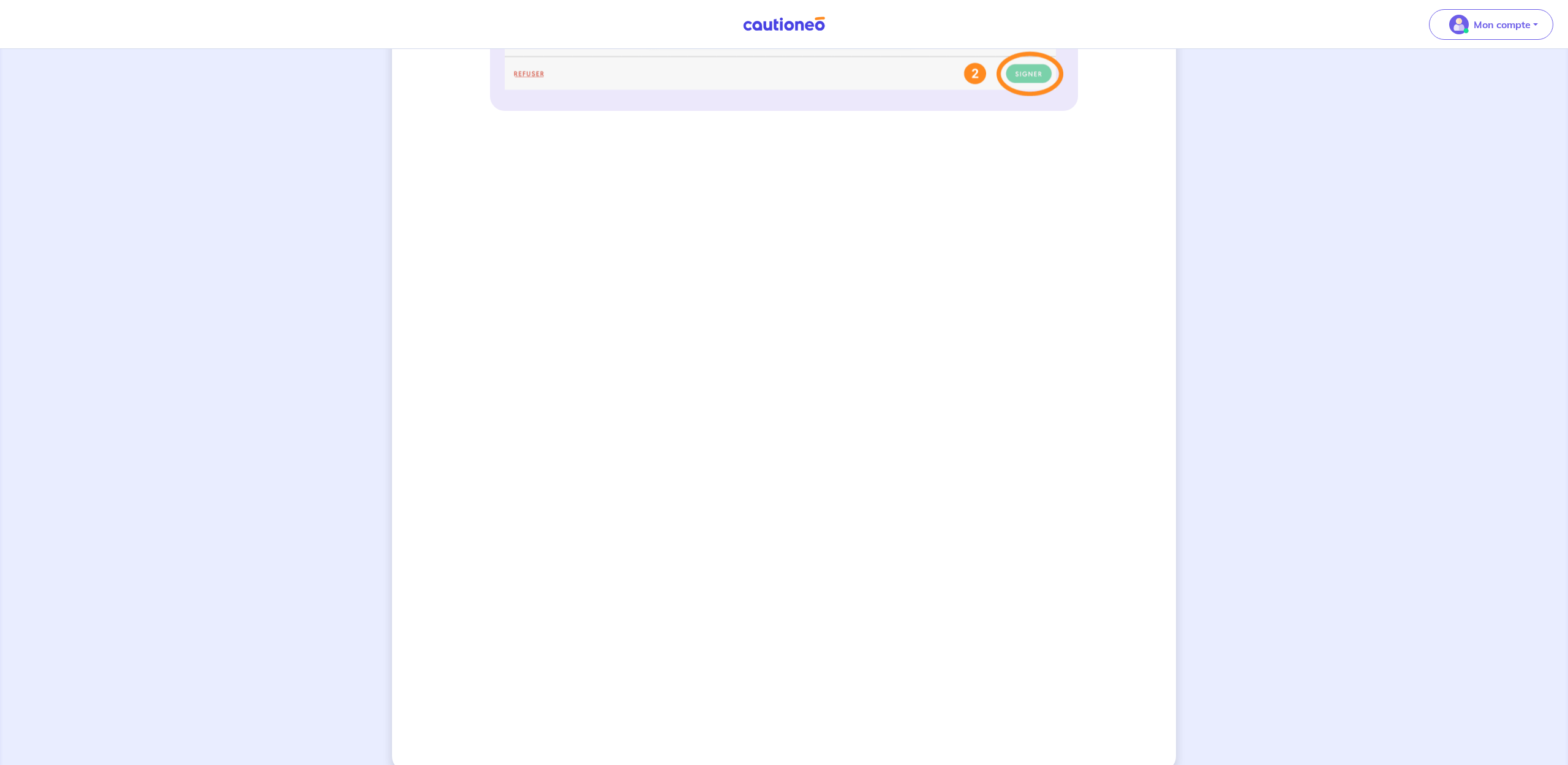
scroll to position [768, 0]
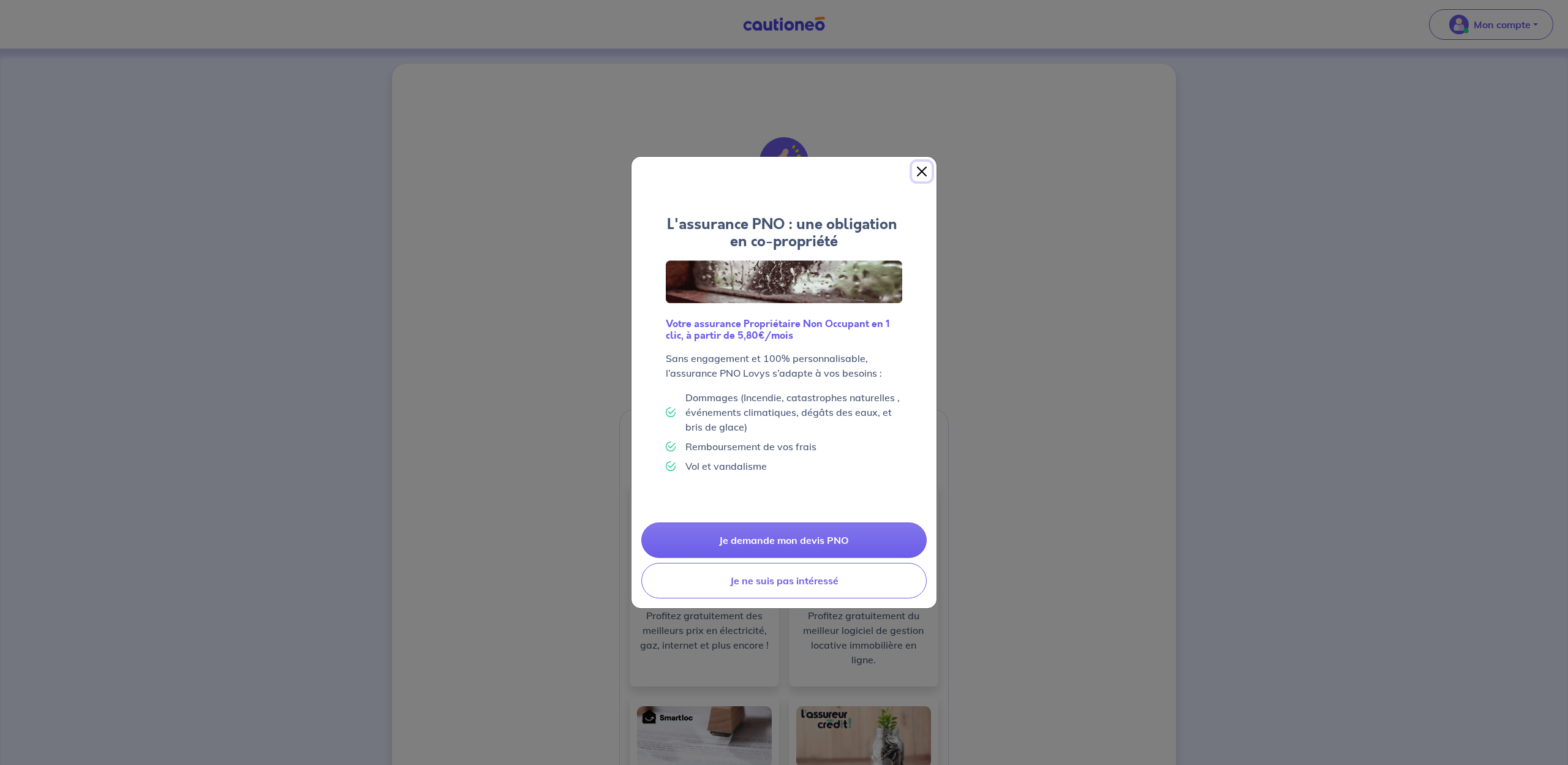
click at [920, 169] on button "Close" at bounding box center [922, 171] width 19 height 19
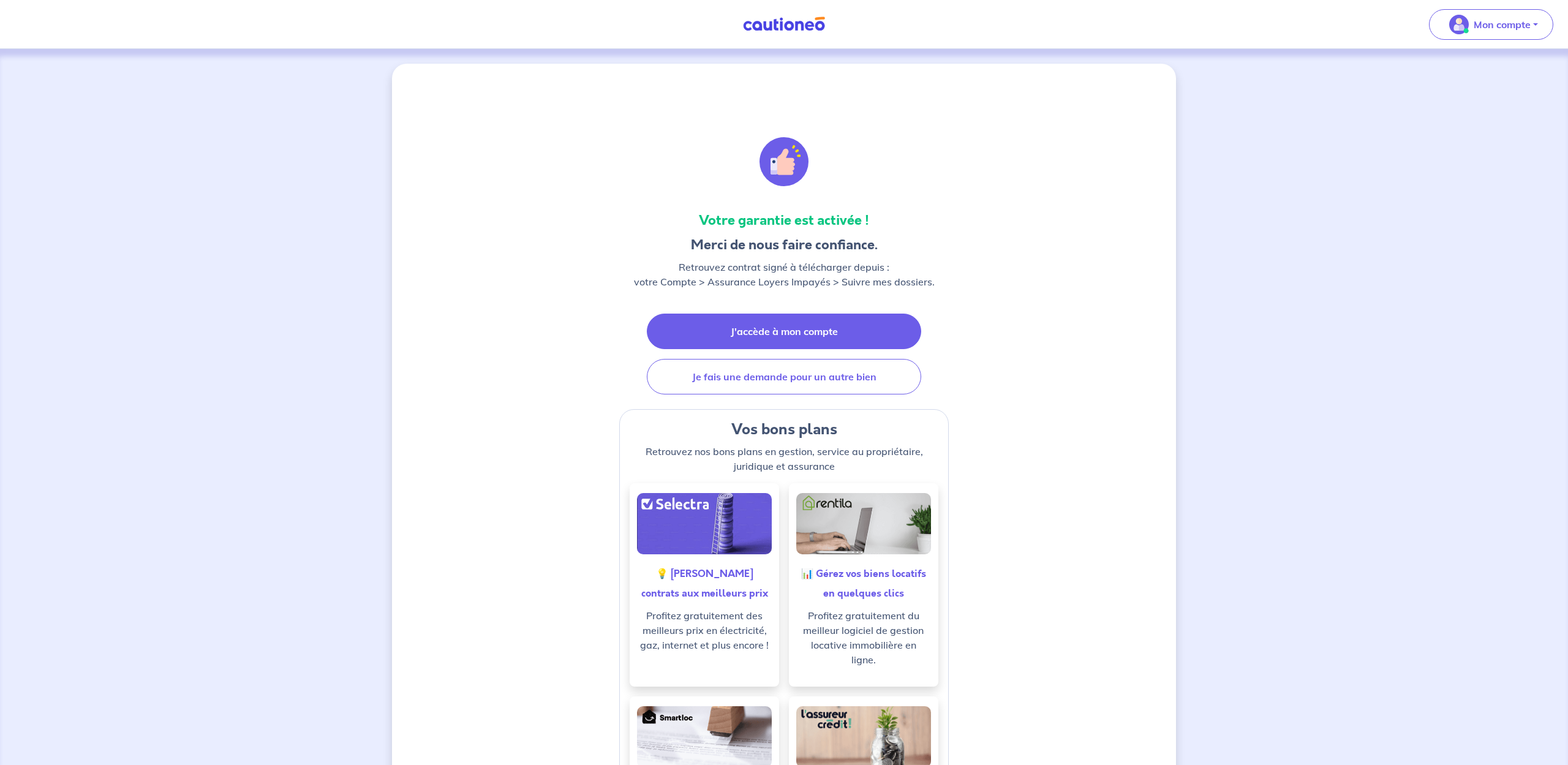
click at [785, 330] on link "J'accède à mon compte" at bounding box center [784, 331] width 275 height 36
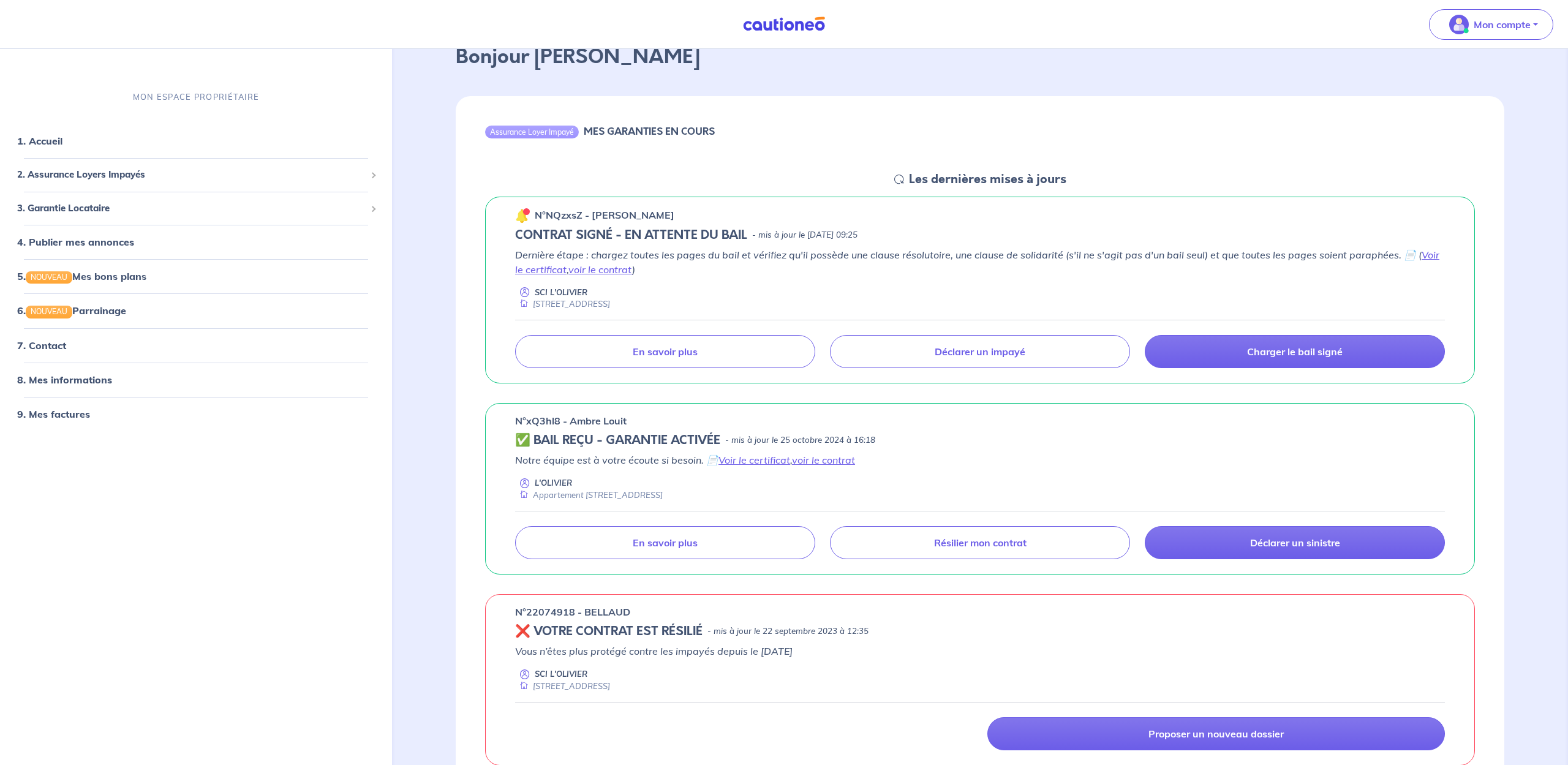
scroll to position [80, 0]
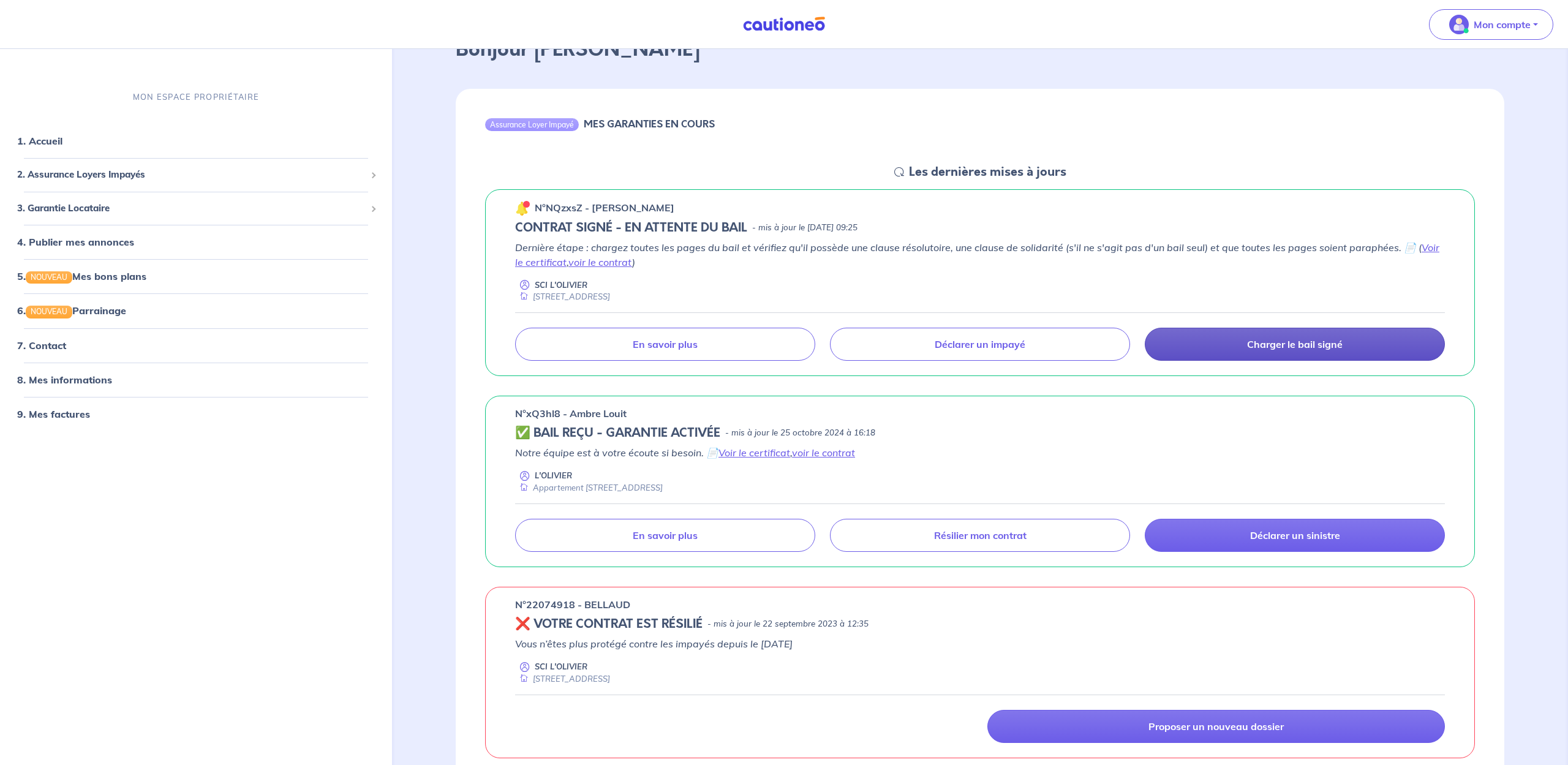
click at [1285, 343] on p "Charger le bail signé" at bounding box center [1295, 344] width 95 height 12
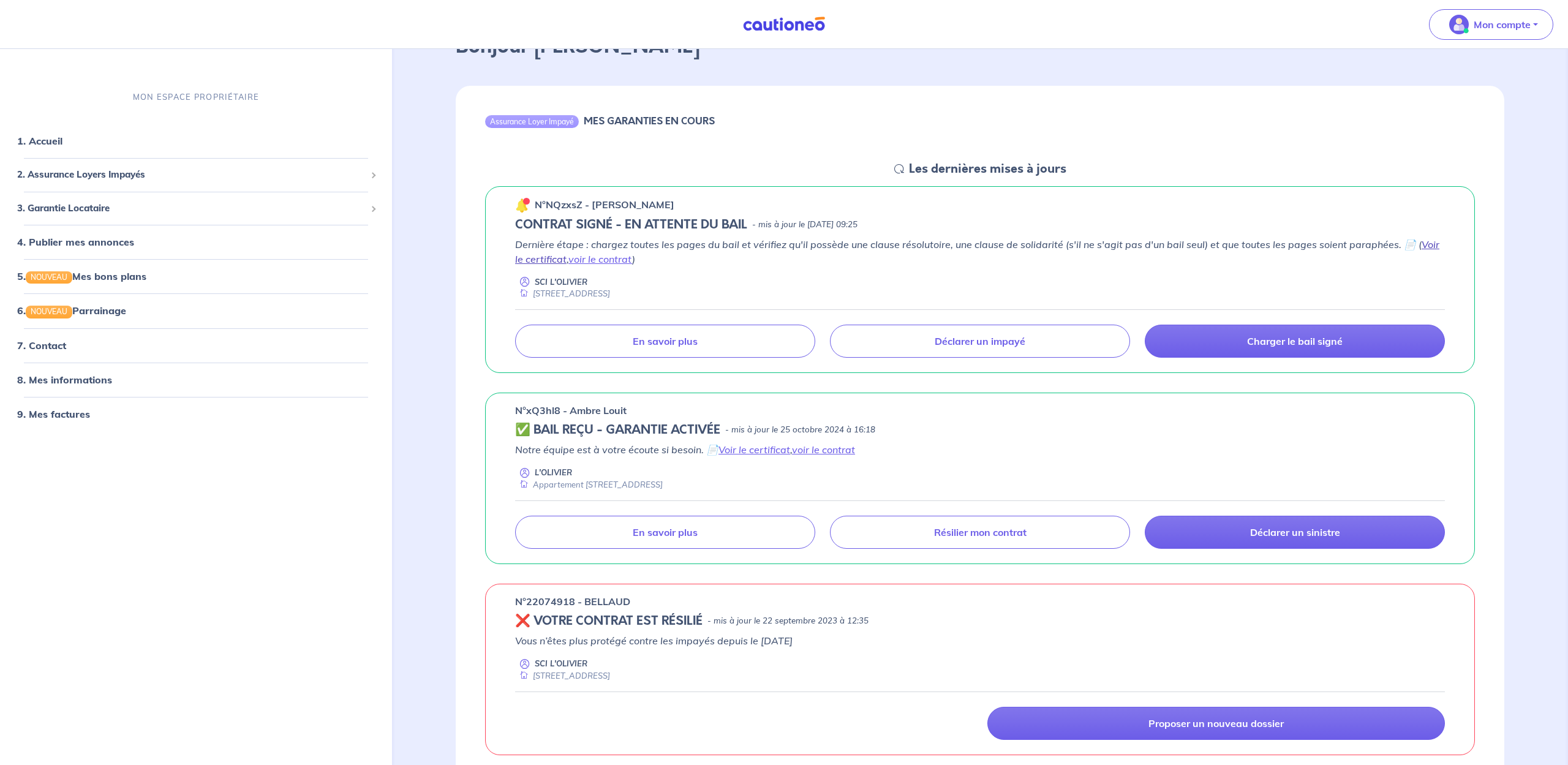
scroll to position [84, 0]
click at [541, 260] on link "Voir le certificat" at bounding box center [977, 251] width 924 height 27
click at [592, 258] on link "voir le contrat" at bounding box center [601, 258] width 63 height 12
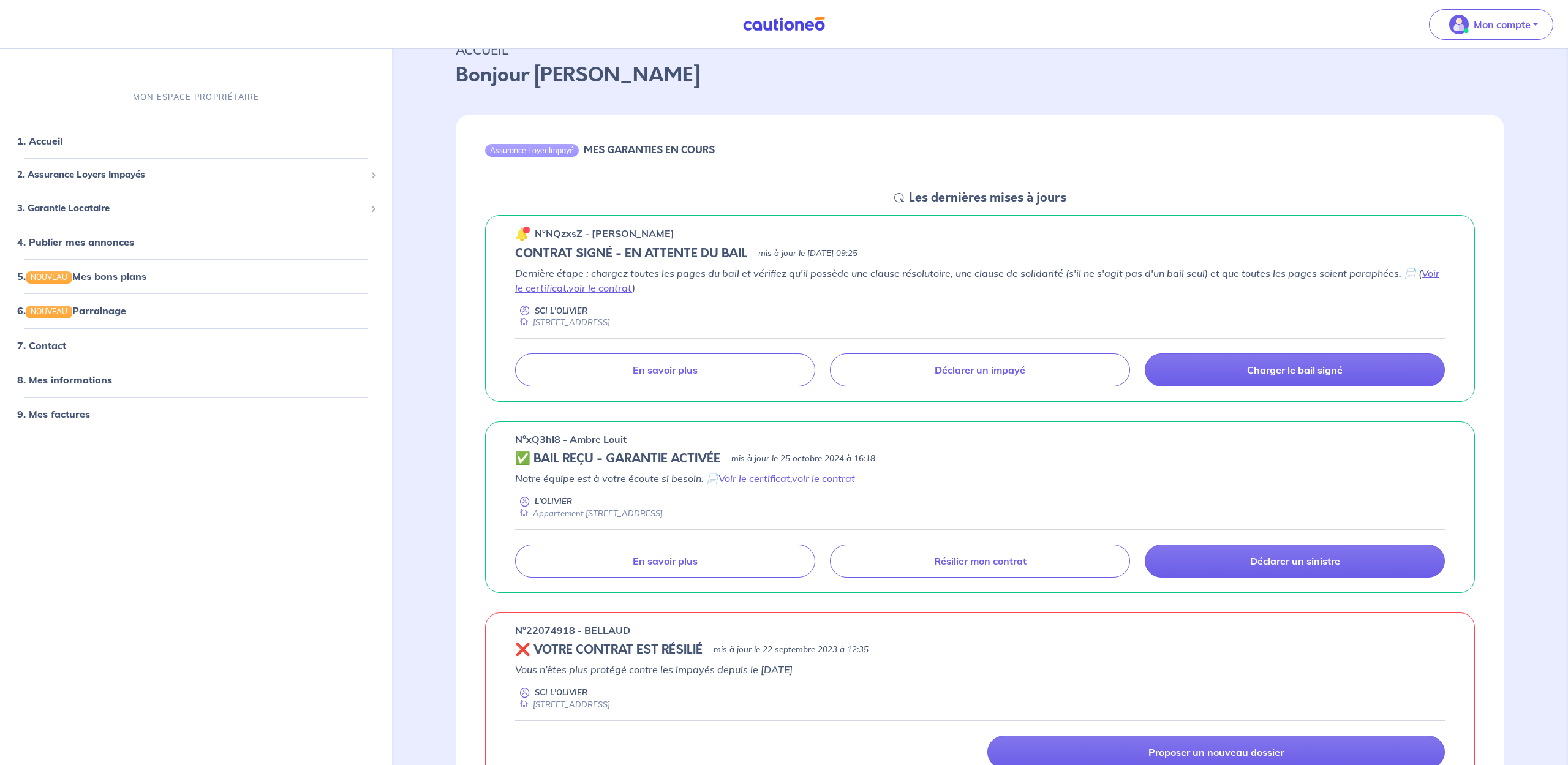
scroll to position [39, 0]
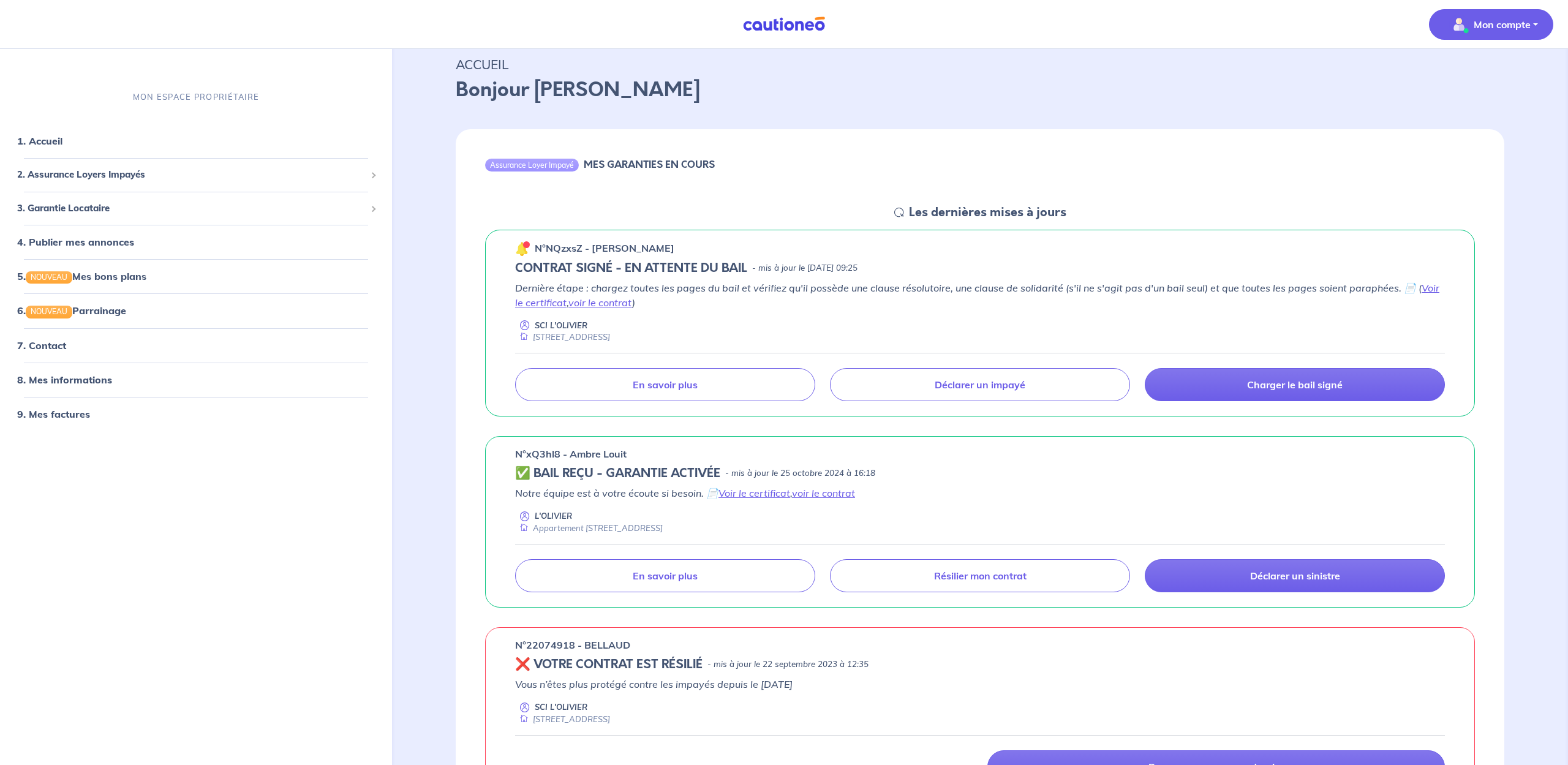
click at [1535, 26] on button "Mon compte" at bounding box center [1491, 25] width 125 height 31
click at [1483, 105] on link "Me déconnecter" at bounding box center [1478, 104] width 98 height 19
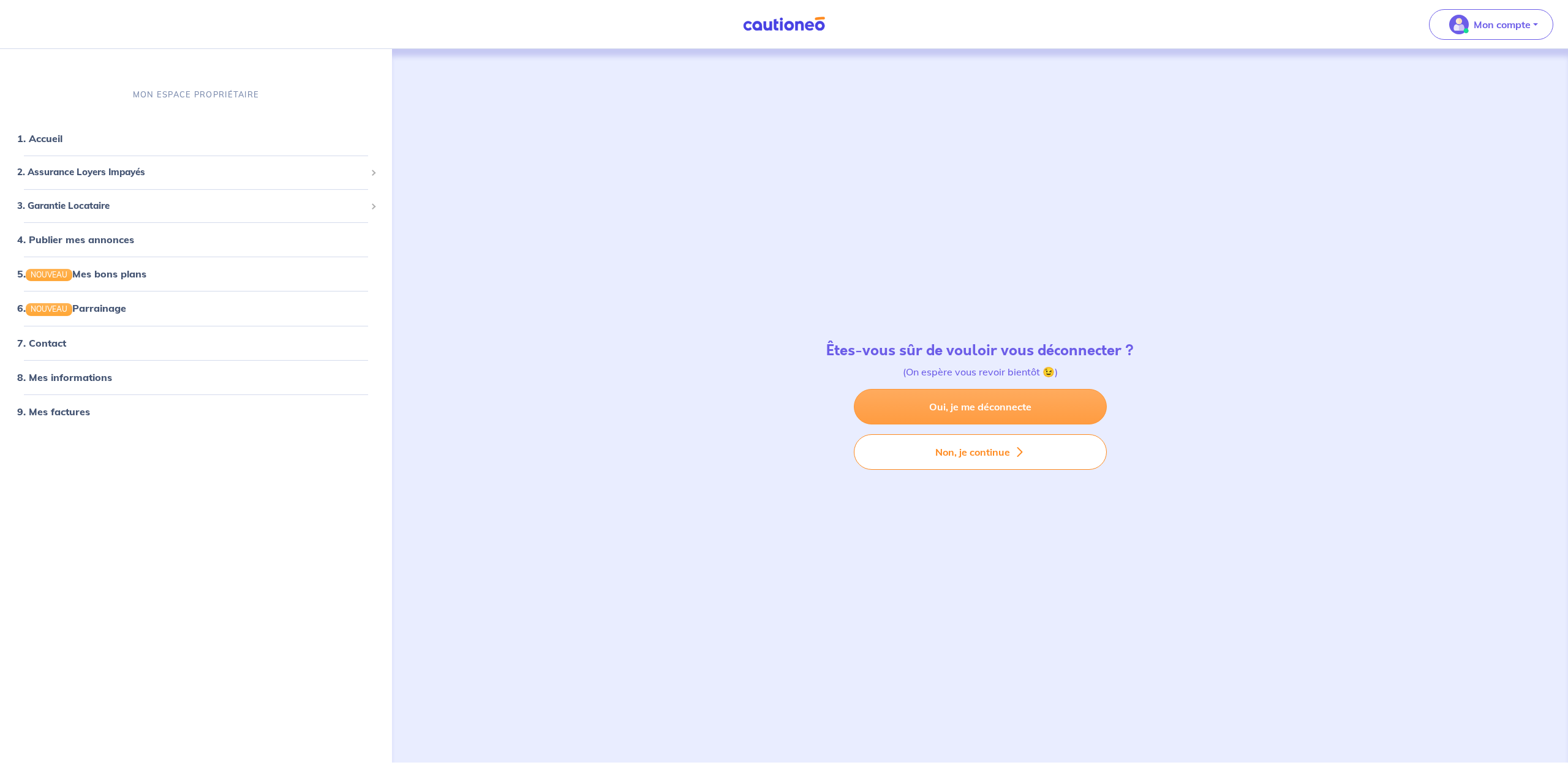
click at [939, 405] on link "Oui, je me déconnecte" at bounding box center [980, 407] width 253 height 36
